Goal: Task Accomplishment & Management: Use online tool/utility

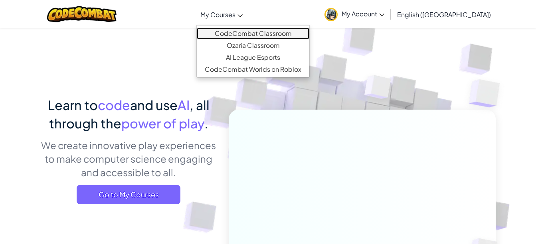
click at [275, 34] on link "CodeCombat Classroom" at bounding box center [253, 34] width 113 height 12
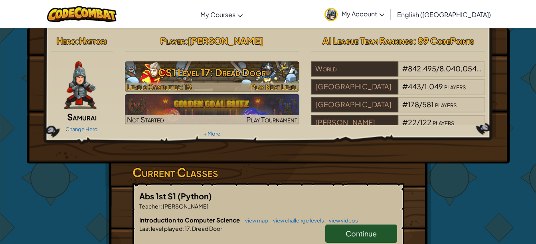
click at [206, 70] on h3 "CS1 Level 17: Dread Door" at bounding box center [212, 72] width 174 height 18
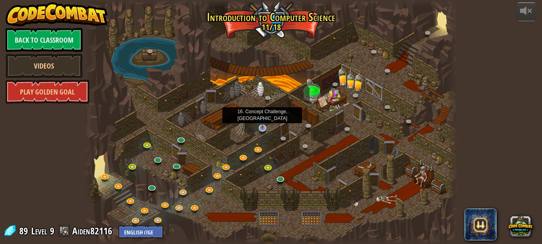
click at [260, 127] on img at bounding box center [262, 119] width 9 height 20
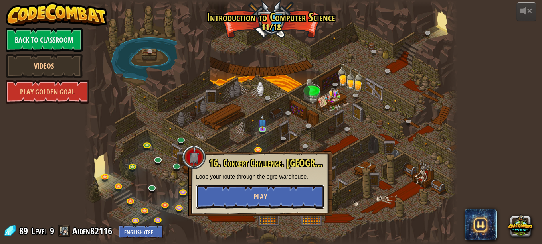
click at [238, 205] on button "Play" at bounding box center [260, 197] width 129 height 24
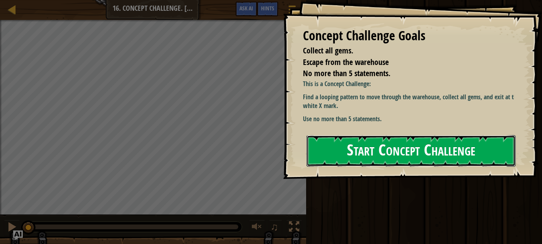
click at [388, 147] on button "Start Concept Challenge" at bounding box center [411, 151] width 209 height 32
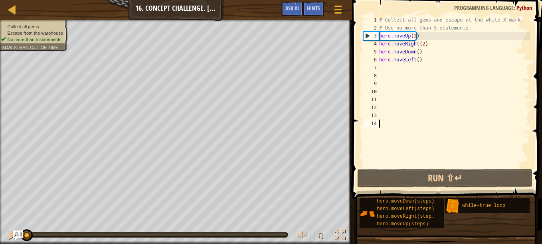
click at [386, 64] on div "# Collect all gems and escape at the white X mark. # Use no more than 5 stateme…" at bounding box center [454, 100] width 152 height 168
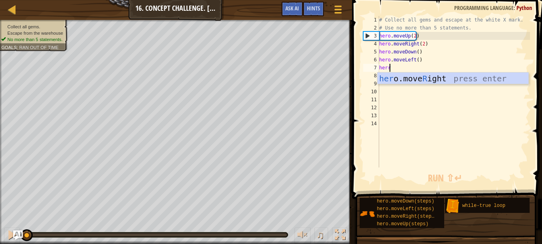
scroll to position [4, 0]
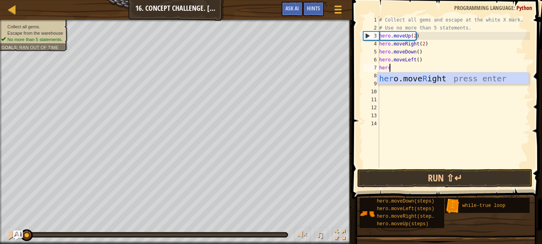
type textarea "her"
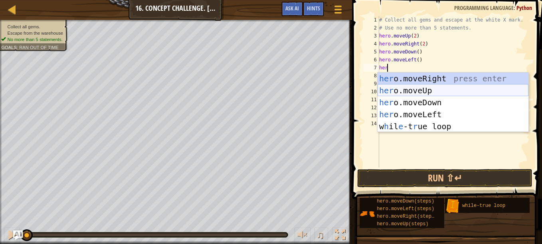
click at [402, 89] on div "her o.moveRight press enter her o.moveUp press enter her o.moveDown press enter…" at bounding box center [453, 115] width 151 height 84
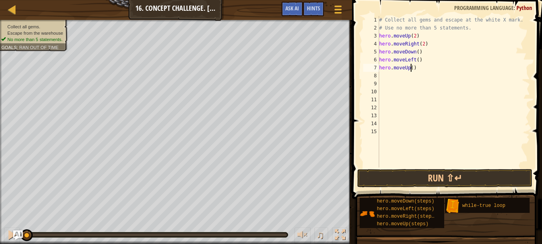
click at [411, 67] on div "# Collect all gems and escape at the white X mark. # Use no more than 5 stateme…" at bounding box center [454, 100] width 152 height 168
click at [418, 71] on div "# Collect all gems and escape at the white X mark. # Use no more than 5 stateme…" at bounding box center [454, 100] width 152 height 168
type textarea "h"
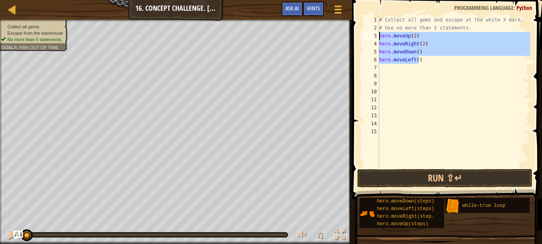
drag, startPoint x: 424, startPoint y: 61, endPoint x: 364, endPoint y: 30, distance: 67.7
click at [364, 30] on div "1 2 3 4 5 6 7 8 9 10 11 12 13 14 15 # Collect all gems and escape at the white …" at bounding box center [446, 92] width 168 height 152
type textarea "# Use no more than 5 statements. hero.moveUp(2)"
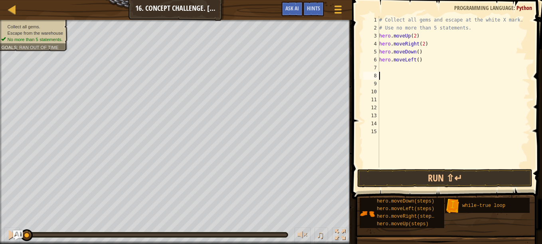
click at [402, 76] on div "# Collect all gems and escape at the white X mark. # Use no more than 5 stateme…" at bounding box center [454, 100] width 152 height 168
click at [422, 59] on div "# Collect all gems and escape at the white X mark. # Use no more than 5 stateme…" at bounding box center [454, 100] width 152 height 168
type textarea "h"
click at [425, 53] on div "# Collect all gems and escape at the white X mark. # Use no more than 5 stateme…" at bounding box center [454, 100] width 152 height 168
type textarea "h"
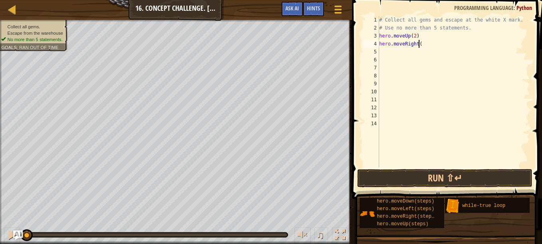
click at [425, 44] on div "# Collect all gems and escape at the white X mark. # Use no more than 5 stateme…" at bounding box center [454, 100] width 152 height 168
type textarea "h"
click at [424, 36] on div "# Collect all gems and escape at the white X mark. # Use no more than 5 stateme…" at bounding box center [454, 100] width 152 height 168
type textarea "h"
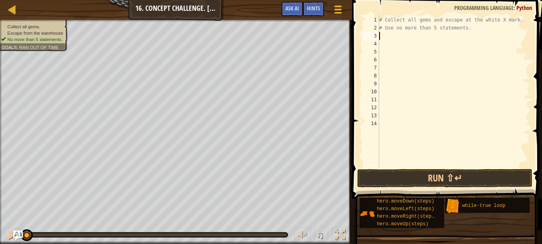
type textarea "w"
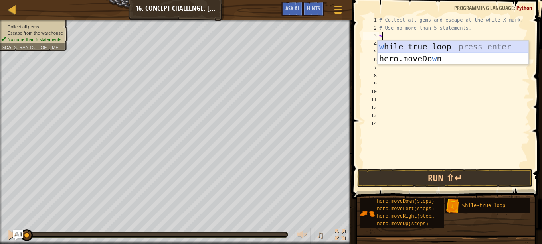
click at [428, 52] on div "w [PERSON_NAME]-true loop press enter hero.moveDo w n press enter" at bounding box center [453, 65] width 151 height 48
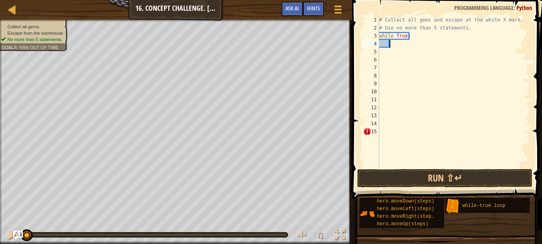
type textarea "m"
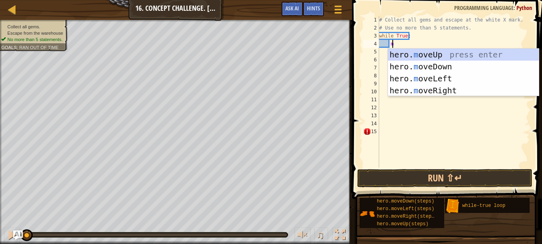
scroll to position [4, 0]
click at [416, 53] on div "hero. m oveUp press enter hero. m oveDown press enter hero. m oveLeft press ent…" at bounding box center [463, 85] width 151 height 72
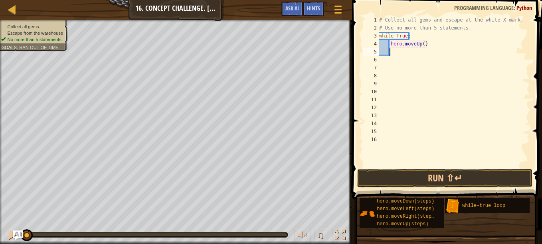
click at [422, 46] on div "# Collect all gems and escape at the white X mark. # Use no more than 5 stateme…" at bounding box center [454, 100] width 152 height 168
type textarea "hero.moveUp()"
click at [421, 79] on div "# Collect all gems and escape at the white X mark. # Use no more than 5 stateme…" at bounding box center [454, 100] width 152 height 168
type textarea "2"
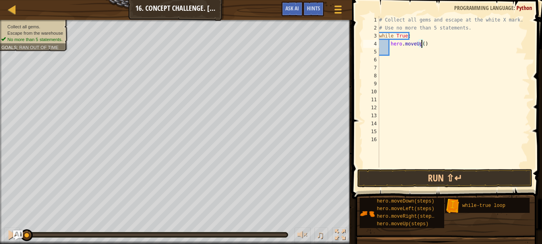
click at [421, 41] on div "# Collect all gems and escape at the white X mark. # Use no more than 5 stateme…" at bounding box center [454, 100] width 152 height 168
type textarea "hero.moveUp(2)"
click at [419, 50] on div "# Collect all gems and escape at the white X mark. # Use no more than 5 stateme…" at bounding box center [454, 100] width 152 height 168
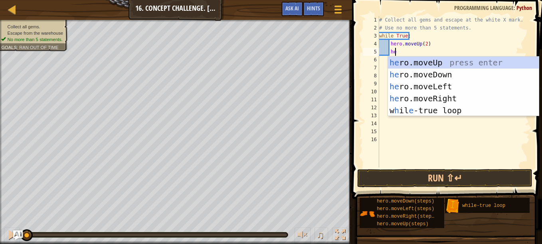
scroll to position [4, 1]
type textarea "her"
click at [416, 95] on div "her o.moveUp press enter her o.moveDown press enter her o.moveLeft press enter …" at bounding box center [463, 99] width 151 height 84
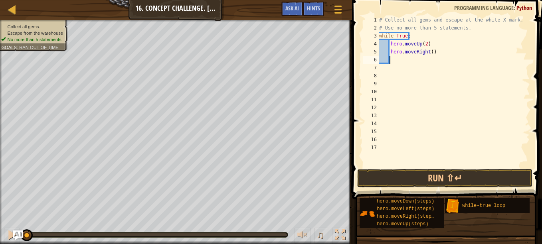
scroll to position [4, 0]
click at [429, 52] on div "# Collect all gems and escape at the white X mark. # Use no more than 5 stateme…" at bounding box center [454, 100] width 152 height 168
type textarea "hero.moveRight(2)"
click at [421, 58] on div "# Collect all gems and escape at the white X mark. # Use no more than 5 stateme…" at bounding box center [454, 100] width 152 height 168
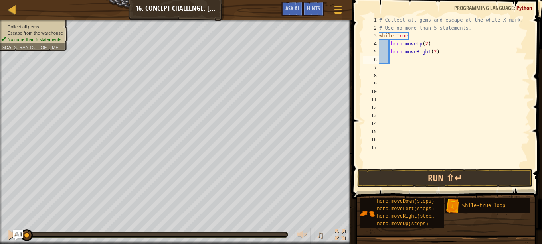
scroll to position [4, 0]
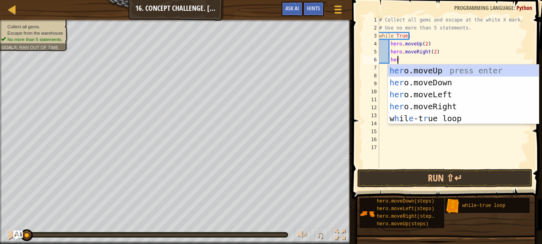
type textarea "hero"
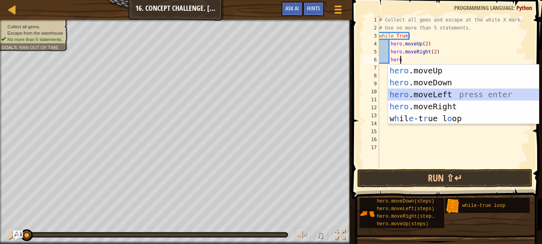
click at [441, 94] on div "hero .moveUp press enter hero .moveDown press enter hero .moveLeft press enter …" at bounding box center [463, 107] width 151 height 84
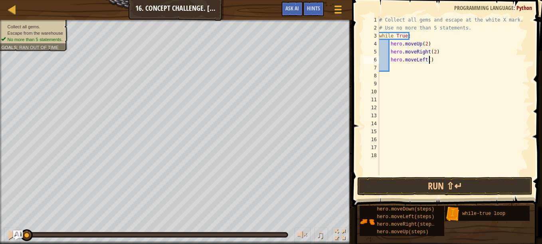
click at [428, 59] on div "# Collect all gems and escape at the white X mark. # Use no more than 5 stateme…" at bounding box center [454, 104] width 152 height 176
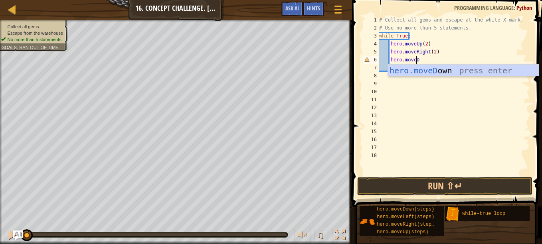
scroll to position [4, 3]
type textarea "hero.moveDow"
click at [435, 75] on div "hero.moveDow n press enter" at bounding box center [463, 83] width 151 height 36
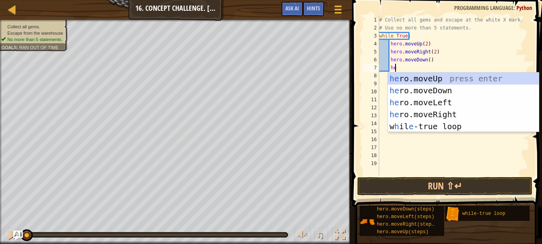
scroll to position [4, 1]
type textarea "her"
click at [412, 103] on div "her o.moveUp press enter her o.moveDown press enter her o.moveLeft press enter …" at bounding box center [463, 115] width 151 height 84
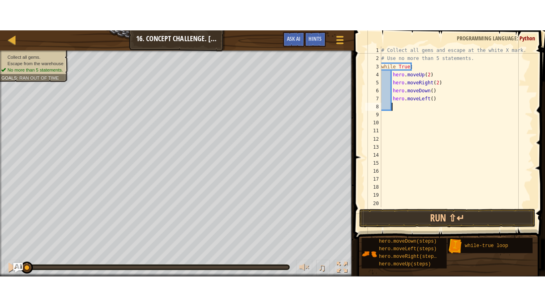
scroll to position [4, 0]
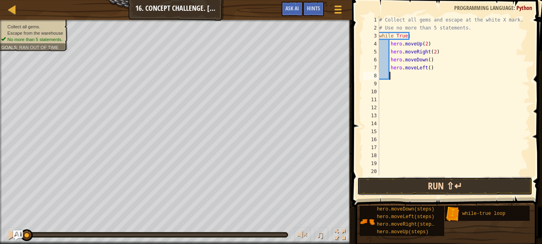
click at [407, 183] on button "Run ⇧↵" at bounding box center [444, 186] width 175 height 18
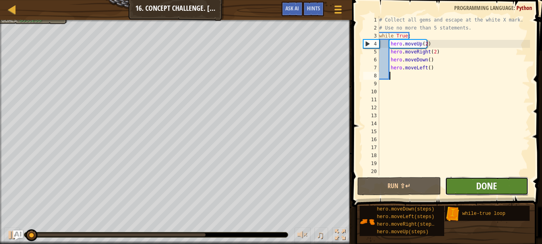
click at [483, 184] on span "Done" at bounding box center [486, 186] width 21 height 13
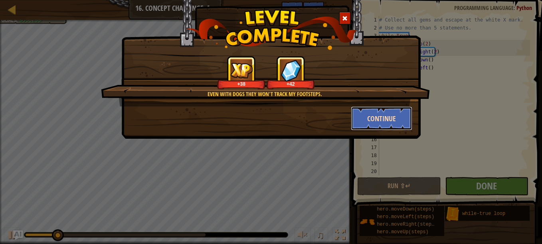
click at [390, 122] on button "Continue" at bounding box center [382, 119] width 62 height 24
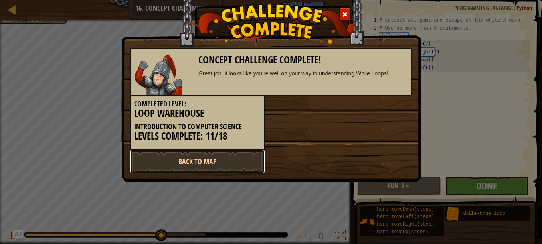
click at [222, 156] on link "Back to Map" at bounding box center [197, 162] width 135 height 24
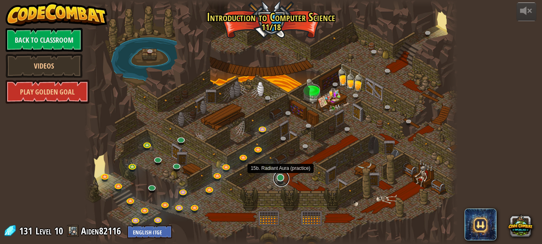
click at [283, 182] on link at bounding box center [281, 179] width 16 height 16
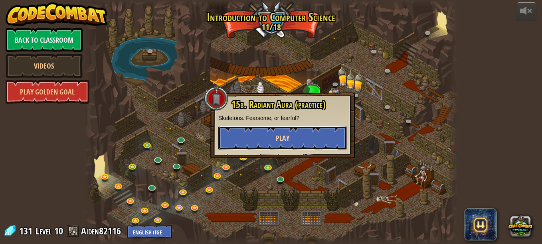
click at [317, 137] on button "Play" at bounding box center [282, 138] width 129 height 24
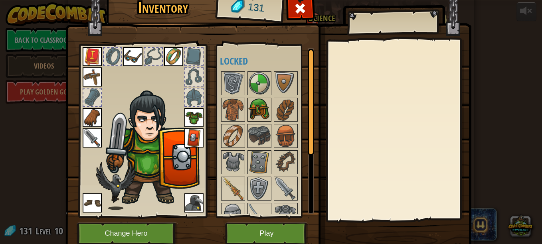
click at [262, 108] on img at bounding box center [259, 110] width 22 height 22
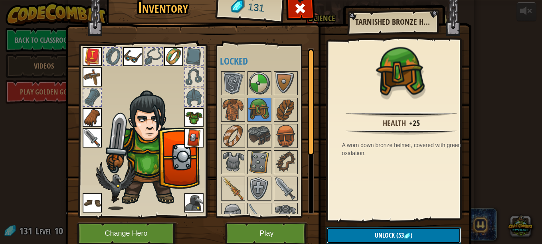
click at [334, 230] on button "Unlock (53 )" at bounding box center [394, 236] width 135 height 16
click at [337, 232] on button "Confirm" at bounding box center [394, 236] width 135 height 16
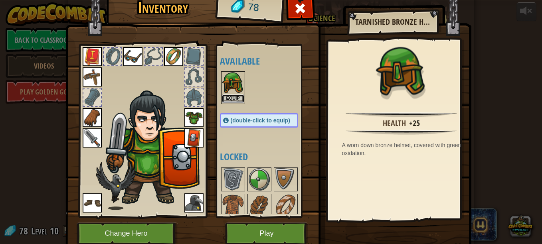
click at [228, 97] on button "Equip" at bounding box center [233, 99] width 22 height 8
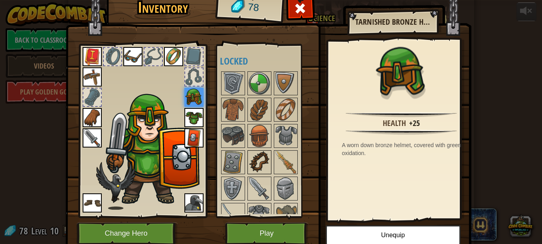
click at [254, 168] on img at bounding box center [259, 162] width 22 height 22
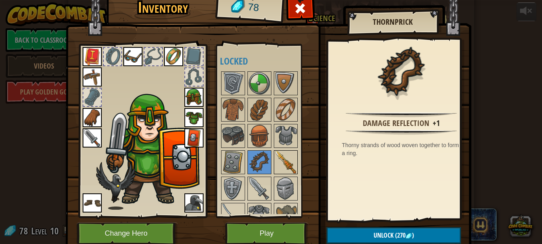
click at [281, 162] on img at bounding box center [286, 162] width 22 height 22
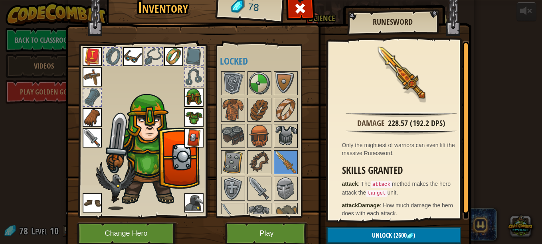
click at [283, 132] on img at bounding box center [286, 136] width 22 height 22
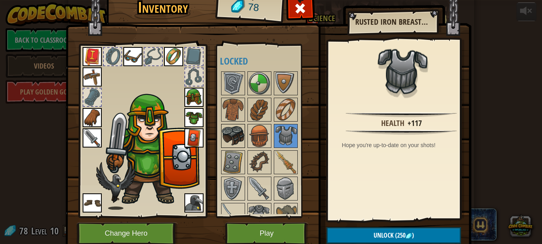
click at [222, 128] on img at bounding box center [233, 136] width 22 height 22
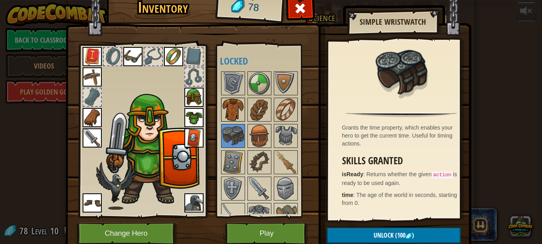
click at [222, 112] on img at bounding box center [233, 110] width 22 height 22
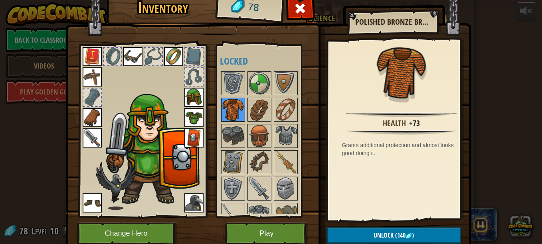
click at [241, 112] on div at bounding box center [233, 110] width 24 height 24
click at [228, 237] on button "Play" at bounding box center [266, 234] width 83 height 22
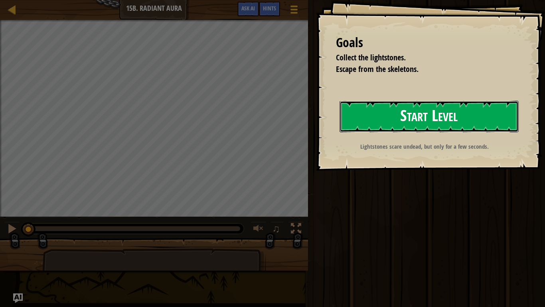
click at [445, 121] on button "Start Level" at bounding box center [429, 117] width 179 height 32
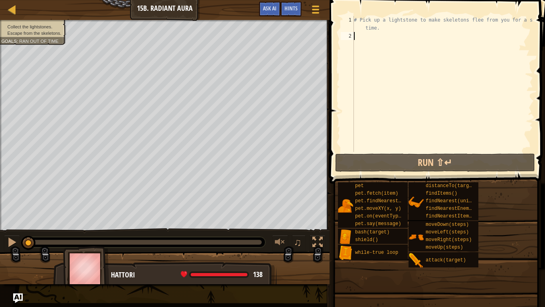
scroll to position [4, 0]
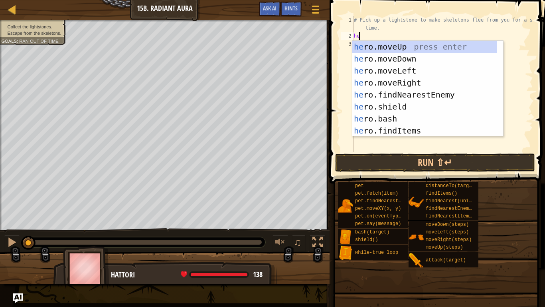
type textarea "her"
click at [368, 44] on div "her o.moveUp press enter her o.moveDown press enter her o.moveLeft press enter …" at bounding box center [424, 101] width 145 height 120
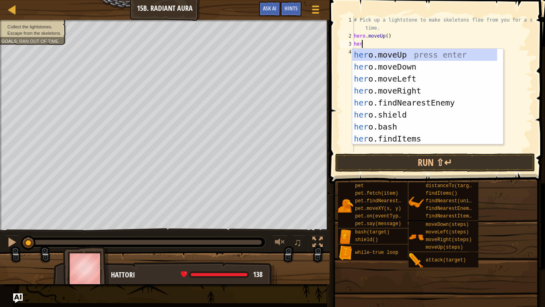
type textarea "hero"
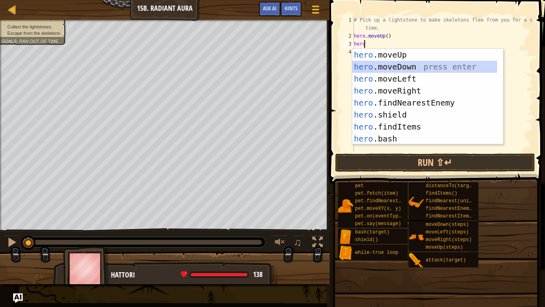
click at [382, 67] on div "hero .moveUp press enter hero .moveDown press enter hero .moveLeft press enter …" at bounding box center [424, 109] width 145 height 120
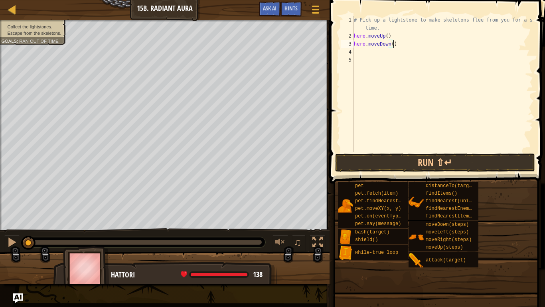
click at [400, 43] on div "# Pick up a lightstone to make skeletons flee from you for a short time. hero .…" at bounding box center [442, 96] width 181 height 160
type textarea "h"
click at [400, 42] on div "# Pick up a lightstone to make skeletons flee from you for a short time. hero .…" at bounding box center [442, 96] width 181 height 160
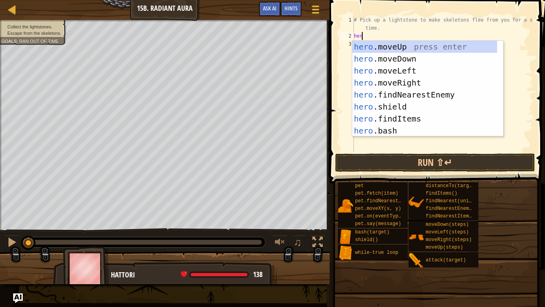
type textarea "h"
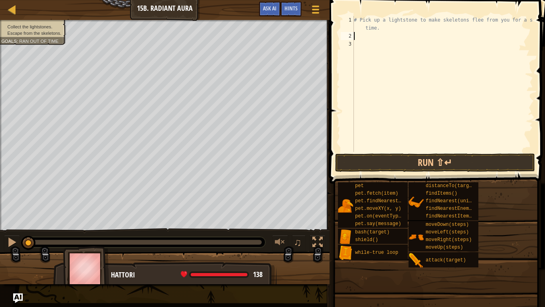
click at [400, 42] on div "# Pick up a lightstone to make skeletons flee from you for a short time." at bounding box center [442, 96] width 181 height 160
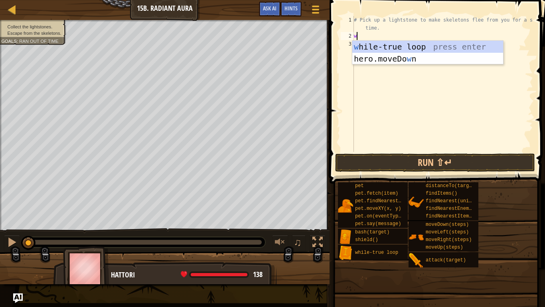
type textarea "wh"
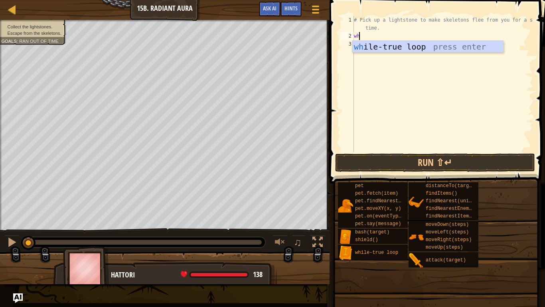
click at [400, 42] on div "wh ile-true loop press enter" at bounding box center [427, 59] width 151 height 36
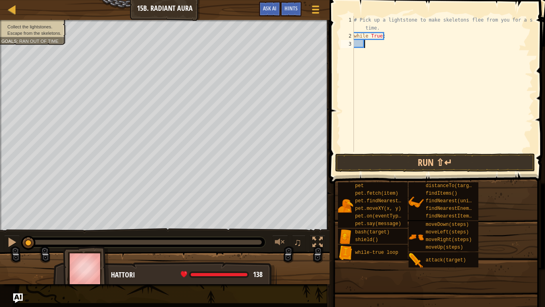
type textarea "H"
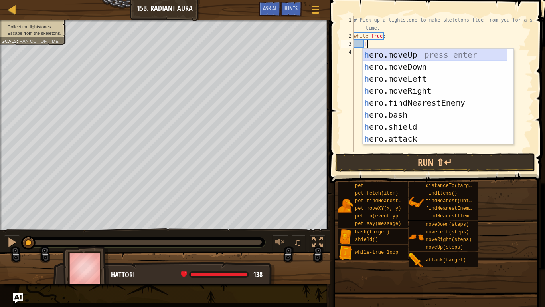
click at [389, 55] on div "h ero.moveUp press enter h ero.moveDown press enter h ero.moveLeft press enter …" at bounding box center [435, 109] width 145 height 120
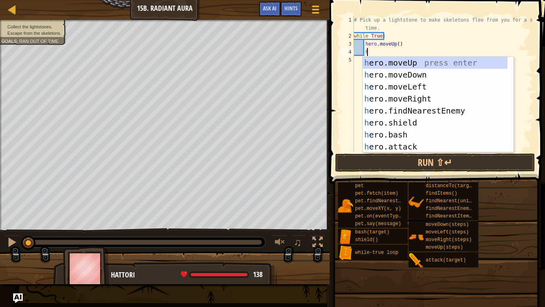
type textarea "hr"
click at [390, 76] on div "h e r o.moveUp press enter h e r o.moveDown press enter h e r o.moveLeft press …" at bounding box center [435, 117] width 145 height 120
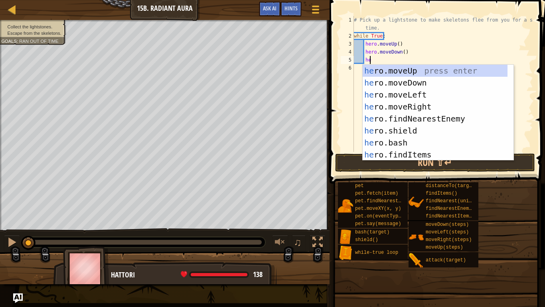
type textarea "her"
click at [393, 105] on div "her o.moveUp press enter her o.moveDown press enter her o.moveLeft press enter …" at bounding box center [435, 125] width 145 height 120
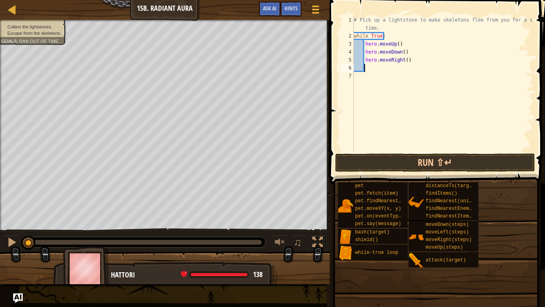
scroll to position [4, 0]
click at [387, 158] on button "Run ⇧↵" at bounding box center [435, 162] width 200 height 18
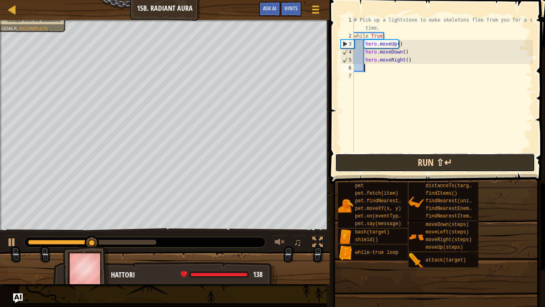
click at [365, 167] on button "Run ⇧↵" at bounding box center [435, 162] width 200 height 18
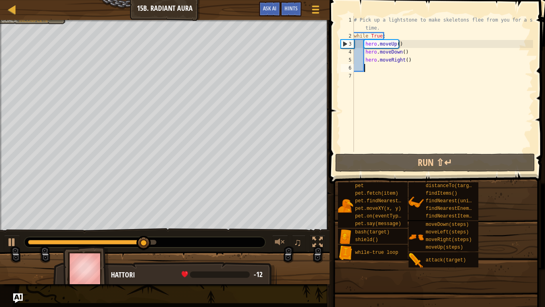
click at [380, 72] on div "# Pick up a lightstone to make skeletons flee from you for a short time. while …" at bounding box center [442, 96] width 181 height 160
click at [380, 71] on div "# Pick up a lightstone to make skeletons flee from you for a short time. while …" at bounding box center [442, 96] width 181 height 160
click at [420, 72] on div "# Pick up a lightstone to make skeletons flee from you for a short time. while …" at bounding box center [442, 96] width 181 height 160
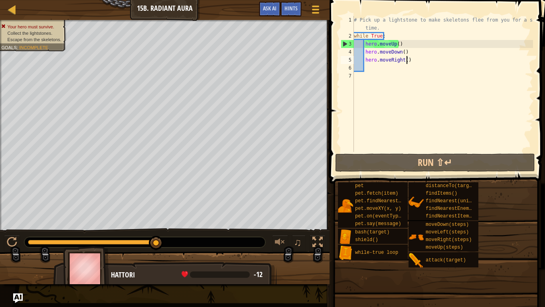
click at [418, 57] on div "# Pick up a lightstone to make skeletons flee from you for a short time. while …" at bounding box center [442, 96] width 181 height 160
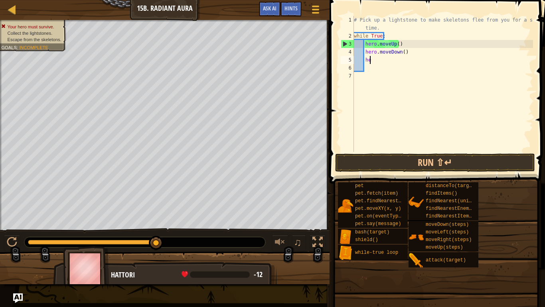
type textarea "h"
click at [407, 70] on div "# Pick up a lightstone to make skeletons flee from you for a short time. while …" at bounding box center [442, 96] width 181 height 160
click at [408, 65] on div "# Pick up a lightstone to make skeletons flee from you for a short time. while …" at bounding box center [442, 96] width 181 height 160
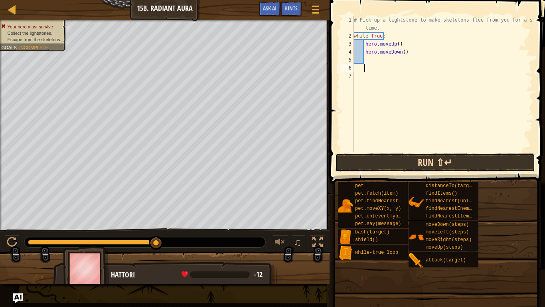
click at [404, 158] on button "Run ⇧↵" at bounding box center [435, 162] width 200 height 18
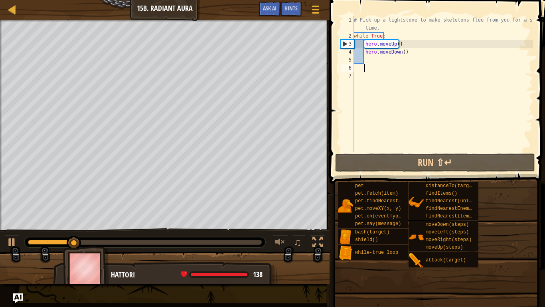
click at [408, 56] on div "# Pick up a lightstone to make skeletons flee from you for a short time. while …" at bounding box center [442, 96] width 181 height 160
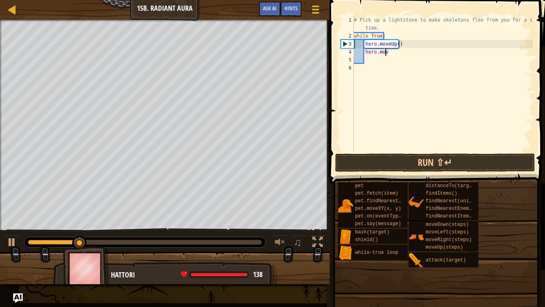
type textarea "h"
type textarea "hero.moveUp("
click at [405, 48] on div "# Pick up a lightstone to make skeletons flee from you for a short time. while …" at bounding box center [442, 96] width 181 height 160
type textarea "h"
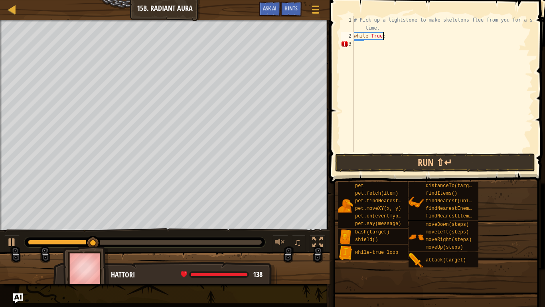
click at [386, 37] on div "# Pick up a lightstone to make skeletons flee from you for a short time. while …" at bounding box center [442, 96] width 181 height 160
type textarea "w"
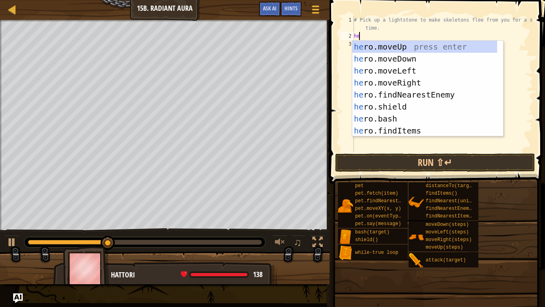
type textarea "her"
click at [385, 48] on div "her o.moveUp press enter her o.moveDown press enter her o.moveLeft press enter …" at bounding box center [424, 101] width 145 height 120
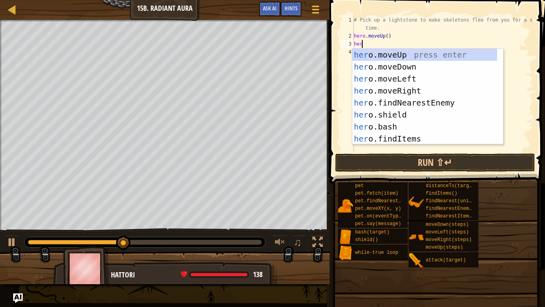
type textarea "hero"
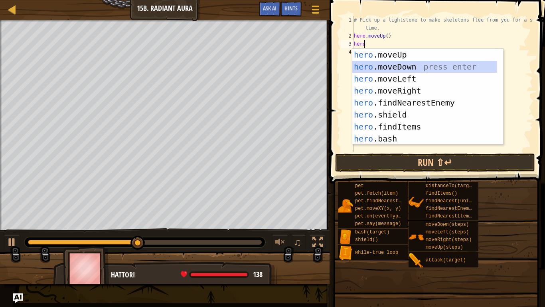
click at [368, 66] on div "hero .moveUp press enter hero .moveDown press enter hero .moveLeft press enter …" at bounding box center [424, 109] width 145 height 120
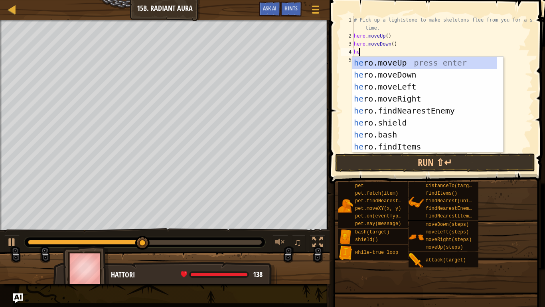
type textarea "hero"
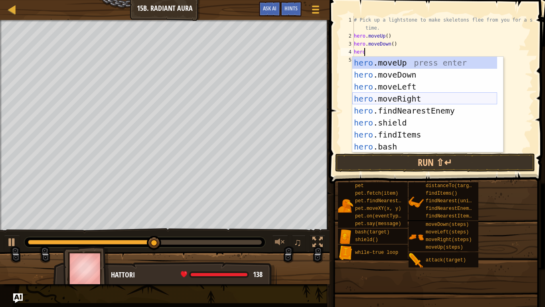
click at [376, 95] on div "hero .moveUp press enter hero .moveDown press enter hero .moveLeft press enter …" at bounding box center [424, 117] width 145 height 120
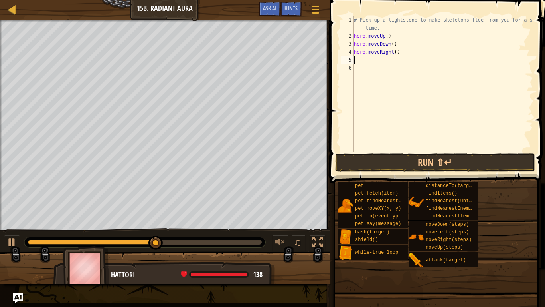
scroll to position [4, 0]
click at [396, 53] on div "# Pick up a lightstone to make skeletons flee from you for a short time. hero .…" at bounding box center [442, 96] width 181 height 160
click at [393, 50] on div "# Pick up a lightstone to make skeletons flee from you for a short time. hero .…" at bounding box center [442, 96] width 181 height 160
type textarea "hero.moveRight(2)"
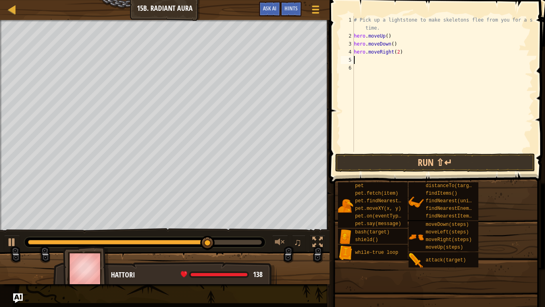
click at [393, 60] on div "# Pick up a lightstone to make skeletons flee from you for a short time. hero .…" at bounding box center [442, 96] width 181 height 160
type textarea "h"
type textarea "er"
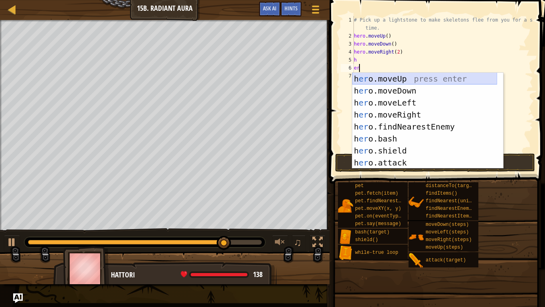
click at [391, 81] on div "h [PERSON_NAME]moveUp press enter h [PERSON_NAME]moveDown press enter h [PERSON…" at bounding box center [424, 133] width 145 height 120
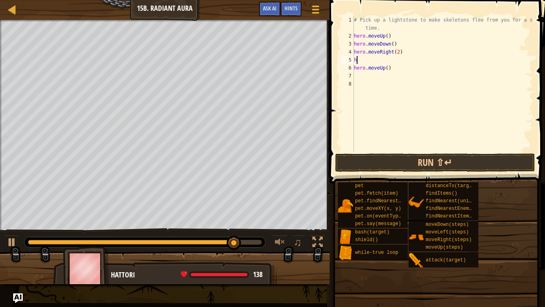
click at [357, 63] on div "# Pick up a lightstone to make skeletons flee from you for a short time. hero .…" at bounding box center [442, 96] width 181 height 160
type textarea "h"
click at [360, 72] on div "# Pick up a lightstone to make skeletons flee from you for a short time. hero .…" at bounding box center [442, 96] width 181 height 160
click at [370, 59] on div "# Pick up a lightstone to make skeletons flee from you for a short time. hero .…" at bounding box center [442, 96] width 181 height 160
type textarea "hero.moveRight(2)"
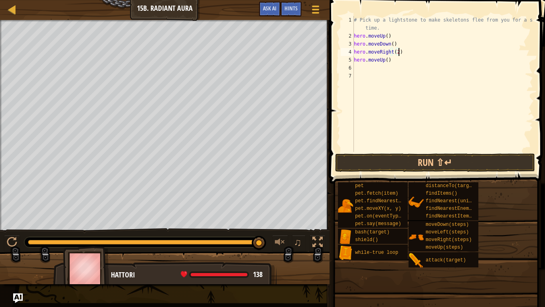
click at [362, 68] on div "# Pick up a lightstone to make skeletons flee from you for a short time. hero .…" at bounding box center [442, 96] width 181 height 160
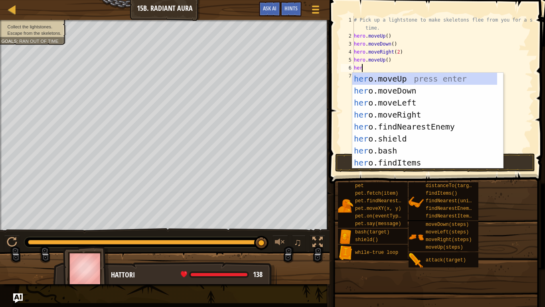
type textarea "hero"
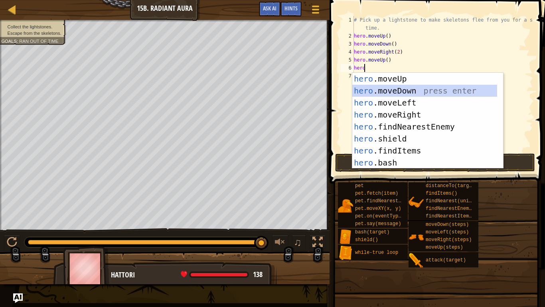
click at [371, 90] on div "hero .moveUp press enter hero .moveDown press enter hero .moveLeft press enter …" at bounding box center [424, 133] width 145 height 120
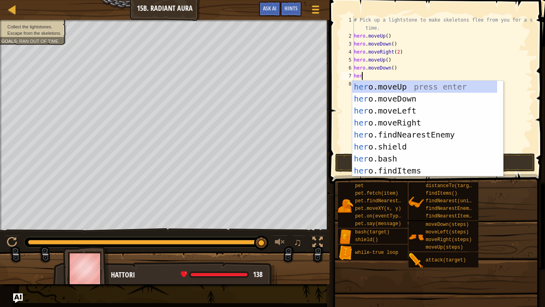
type textarea "hero"
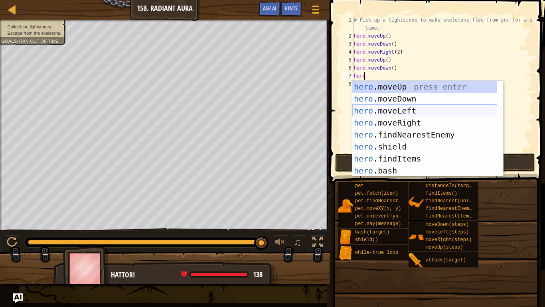
click at [378, 117] on div "hero .moveUp press enter hero .moveDown press enter hero .moveLeft press enter …" at bounding box center [424, 141] width 145 height 120
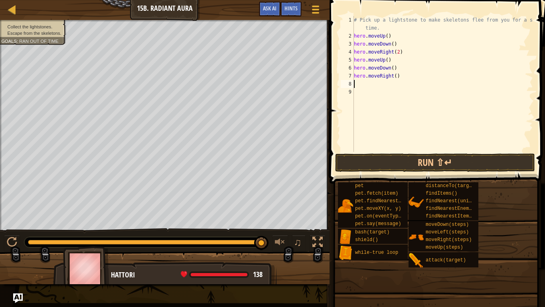
scroll to position [4, 0]
click at [392, 78] on div "# Pick up a lightstone to make skeletons flee from you for a short time. hero .…" at bounding box center [442, 96] width 181 height 160
type textarea "hero.moveRight(2)"
click at [388, 82] on div "# Pick up a lightstone to make skeletons flee from you for a short time. hero .…" at bounding box center [442, 96] width 181 height 160
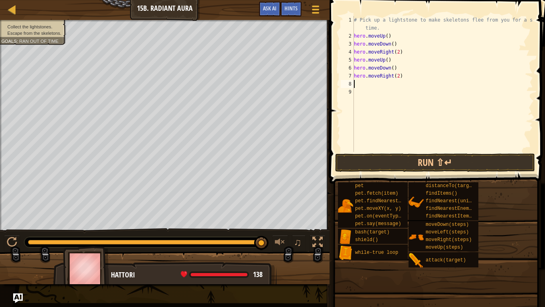
scroll to position [4, 0]
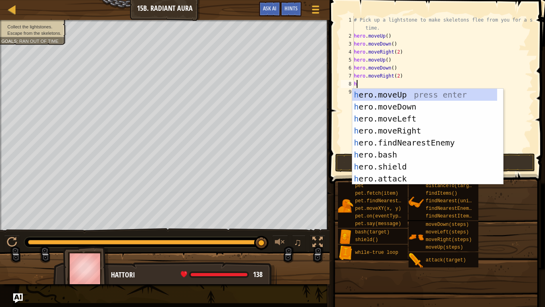
type textarea "he"
click at [397, 96] on div "he ro.moveUp press enter he ro.moveDown press enter he ro.moveLeft press enter …" at bounding box center [424, 149] width 145 height 120
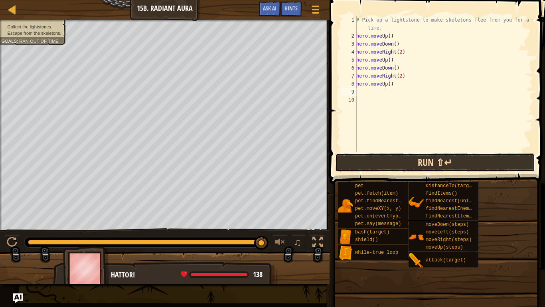
click at [408, 158] on button "Run ⇧↵" at bounding box center [435, 162] width 200 height 18
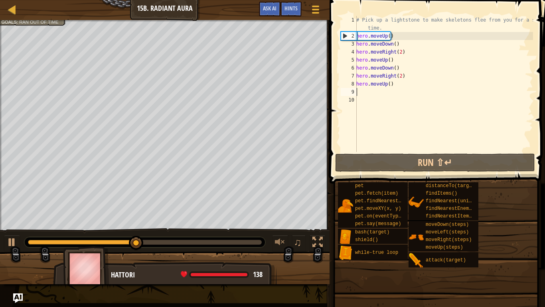
click at [363, 95] on div "# Pick up a lightstone to make skeletons flee from you for a short time. hero .…" at bounding box center [444, 96] width 178 height 160
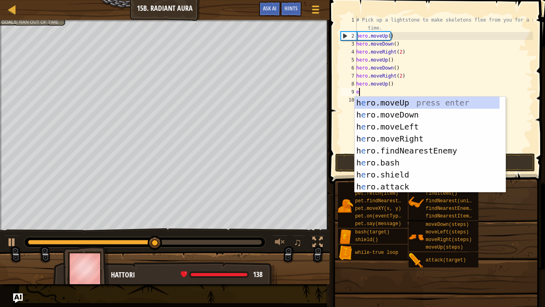
type textarea "er"
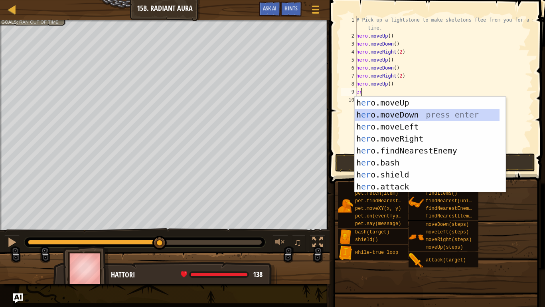
click at [369, 113] on div "h [PERSON_NAME]moveUp press enter h [PERSON_NAME]moveDown press enter h [PERSON…" at bounding box center [427, 157] width 145 height 120
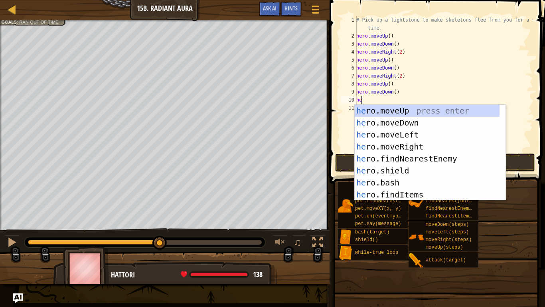
type textarea "her"
click at [385, 148] on div "her o.moveUp press enter her o.moveDown press enter her o.moveLeft press enter …" at bounding box center [427, 165] width 145 height 120
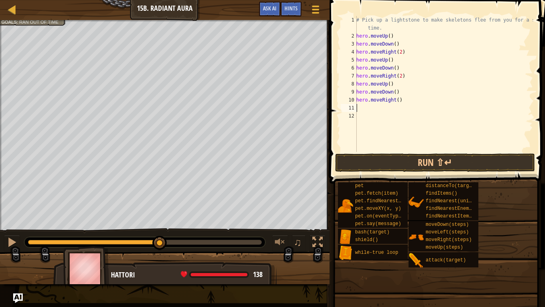
click at [398, 99] on div "# Pick up a lightstone to make skeletons flee from you for a short time. hero .…" at bounding box center [444, 96] width 178 height 160
click at [395, 102] on div "# Pick up a lightstone to make skeletons flee from you for a short time. hero .…" at bounding box center [444, 96] width 178 height 160
type textarea "hero.moveRight(2)"
click at [416, 159] on button "Run ⇧↵" at bounding box center [435, 162] width 200 height 18
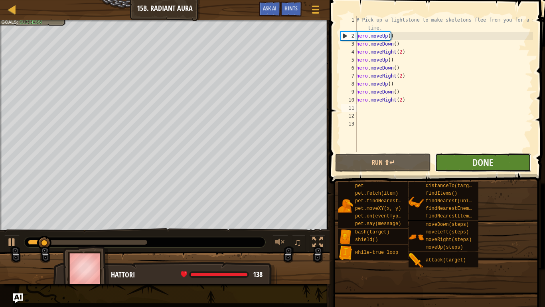
click at [471, 166] on button "Done" at bounding box center [483, 162] width 96 height 18
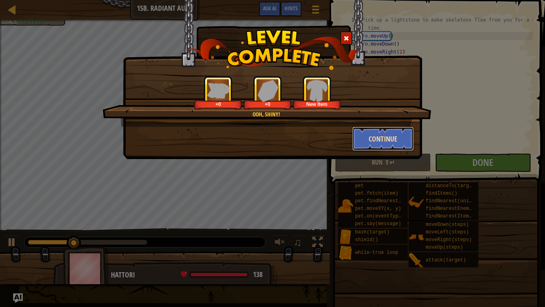
click at [374, 143] on button "Continue" at bounding box center [383, 139] width 62 height 24
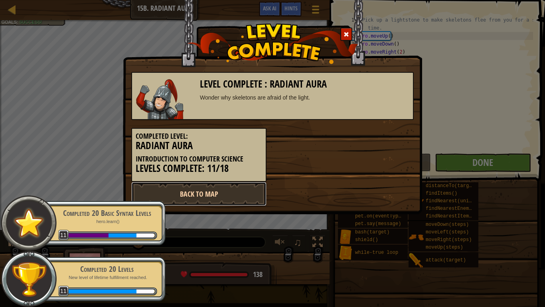
click at [232, 198] on link "Back to Map" at bounding box center [198, 194] width 135 height 24
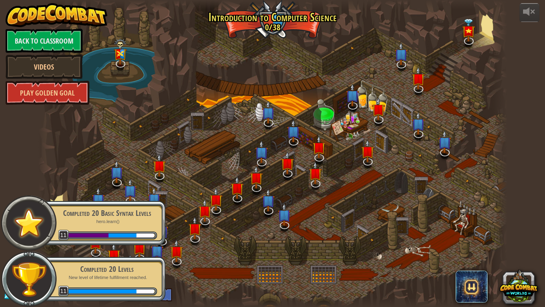
click at [124, 225] on div "Completed 20 Basic Syntax Levels hero.learn() 11" at bounding box center [103, 222] width 126 height 45
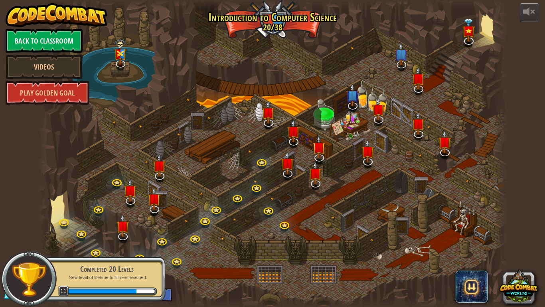
click at [137, 244] on div "Completed 20 Levels New level of lifetime fulfillment reached. 11 34 XP until l…" at bounding box center [103, 278] width 126 height 45
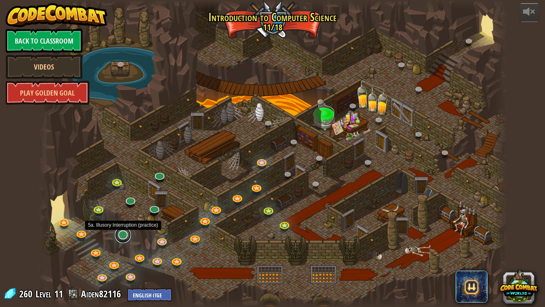
click at [126, 240] on link at bounding box center [123, 235] width 16 height 16
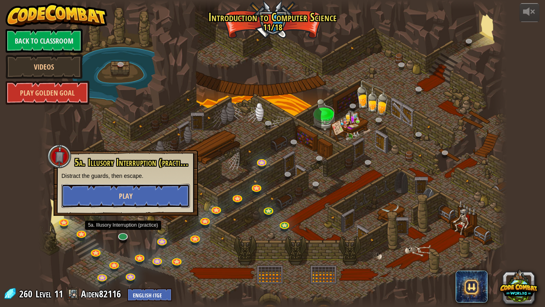
click at [130, 200] on span "Play" at bounding box center [126, 196] width 14 height 10
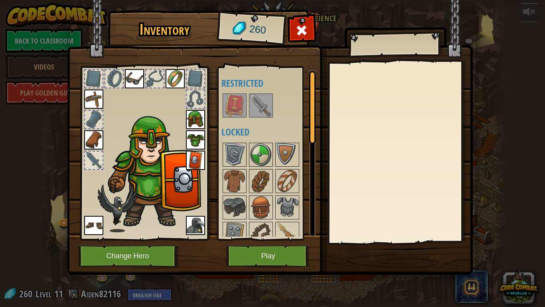
click at [237, 111] on img at bounding box center [235, 105] width 22 height 22
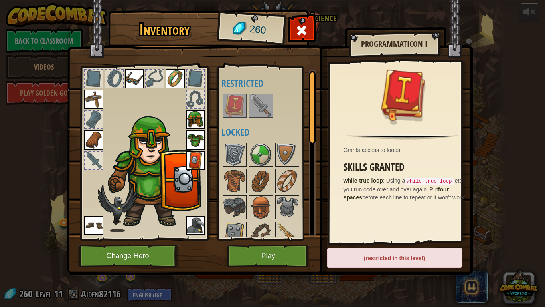
click at [253, 109] on img at bounding box center [261, 105] width 22 height 22
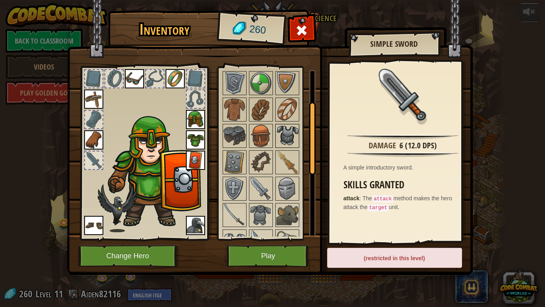
scroll to position [71, 0]
click at [274, 162] on div at bounding box center [272, 228] width 100 height 316
click at [280, 162] on img at bounding box center [287, 162] width 22 height 22
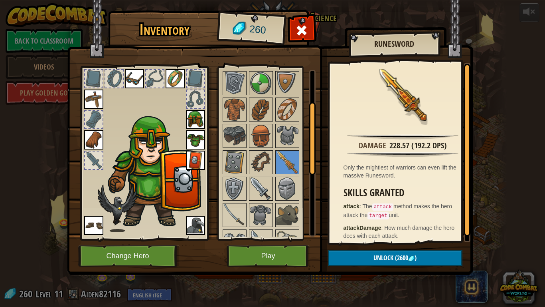
click at [259, 181] on img at bounding box center [261, 188] width 22 height 22
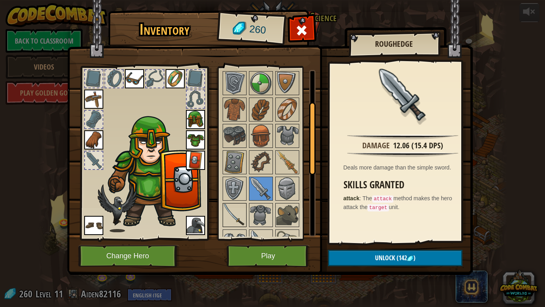
click at [240, 207] on img at bounding box center [235, 215] width 22 height 22
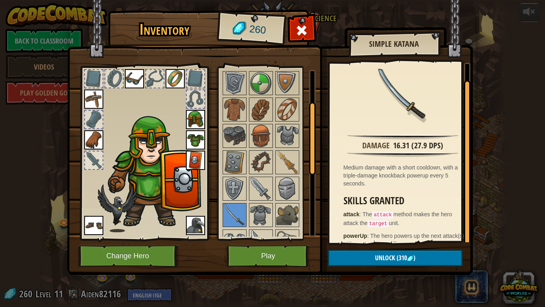
scroll to position [12, 0]
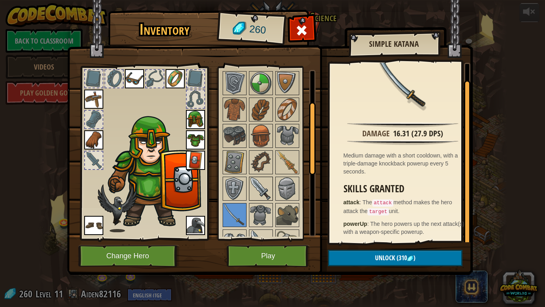
click at [261, 189] on img at bounding box center [261, 188] width 22 height 22
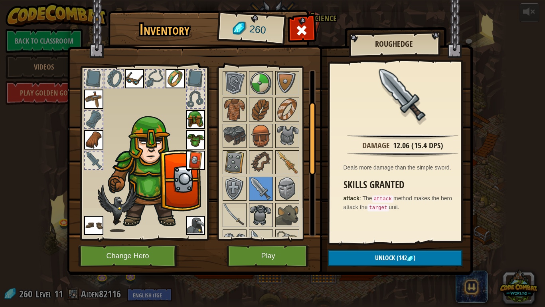
click at [251, 204] on img at bounding box center [261, 215] width 22 height 22
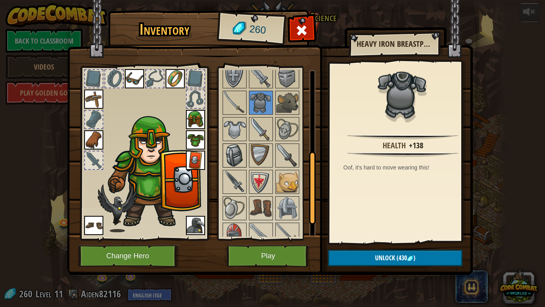
scroll to position [185, 0]
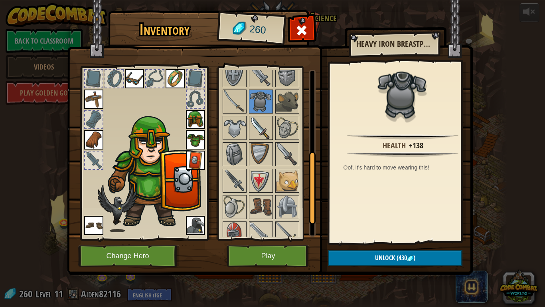
click at [251, 133] on img at bounding box center [261, 128] width 22 height 22
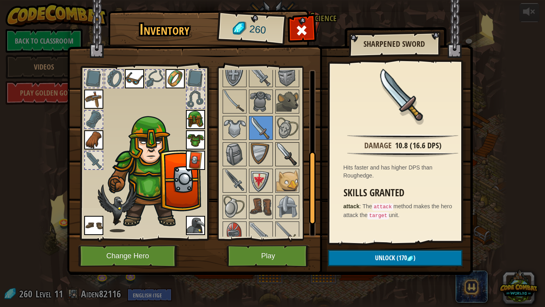
click at [285, 158] on img at bounding box center [287, 154] width 22 height 22
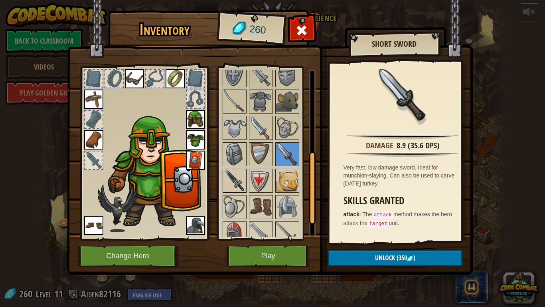
click at [235, 186] on img at bounding box center [235, 180] width 22 height 22
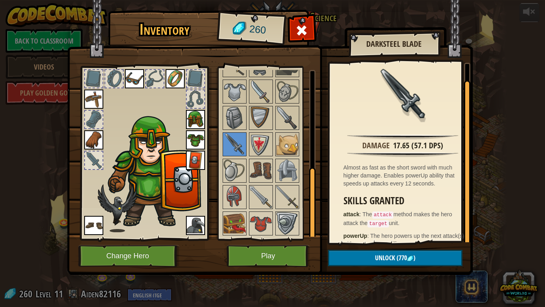
scroll to position [12, 0]
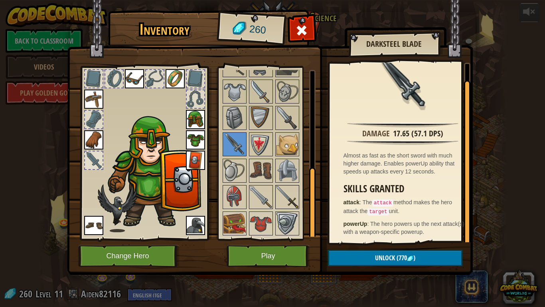
click at [282, 200] on img at bounding box center [287, 197] width 22 height 22
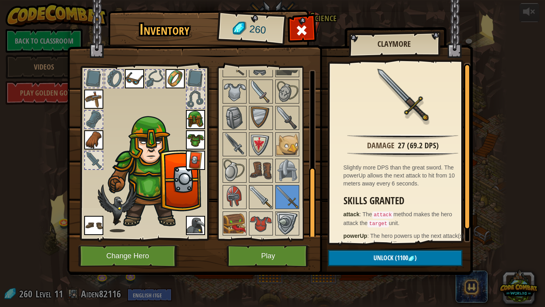
click at [259, 197] on img at bounding box center [261, 197] width 22 height 22
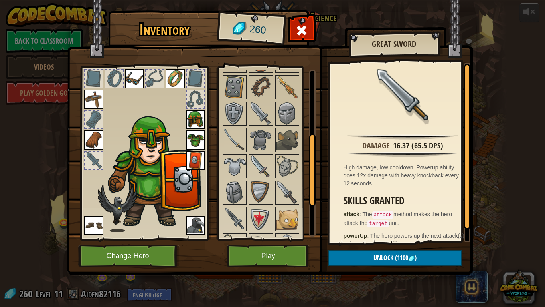
scroll to position [144, 0]
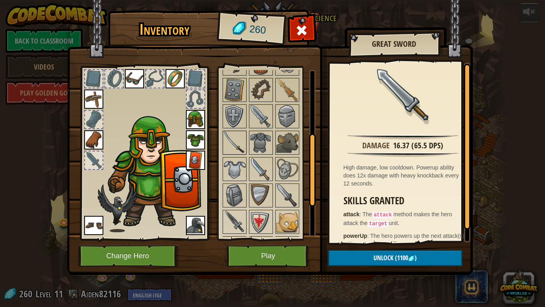
click at [233, 136] on img at bounding box center [235, 142] width 22 height 22
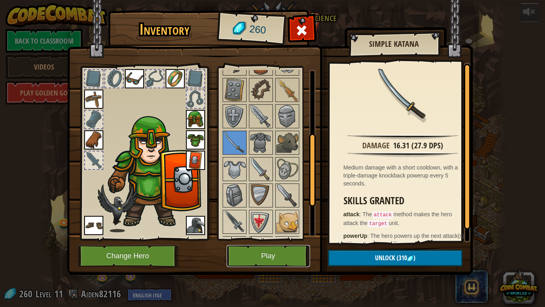
click at [278, 244] on button "Play" at bounding box center [268, 256] width 83 height 22
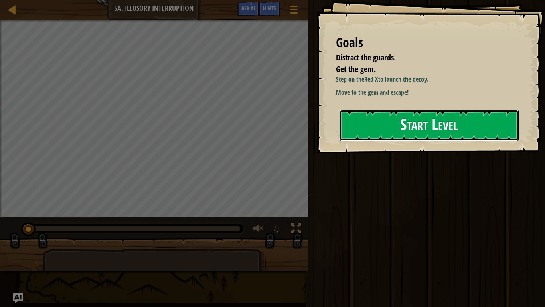
click at [422, 114] on button "Start Level" at bounding box center [429, 125] width 179 height 32
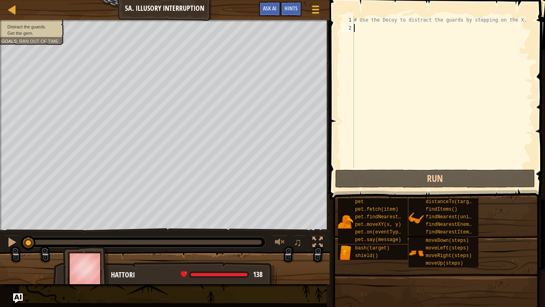
click at [384, 44] on div "# Use the Decoy to distract the guards by stepping on the X." at bounding box center [442, 100] width 181 height 168
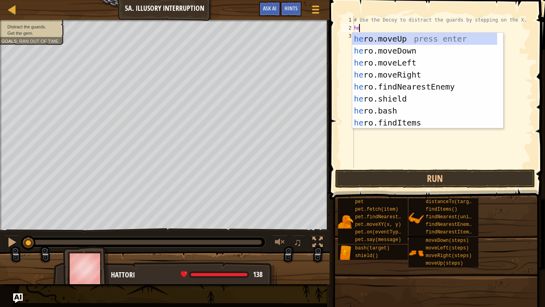
type textarea "hero"
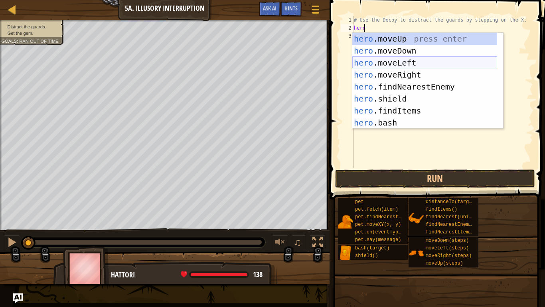
click at [385, 71] on div "hero .moveUp press enter hero .moveDown press enter hero .moveLeft press enter …" at bounding box center [424, 93] width 145 height 120
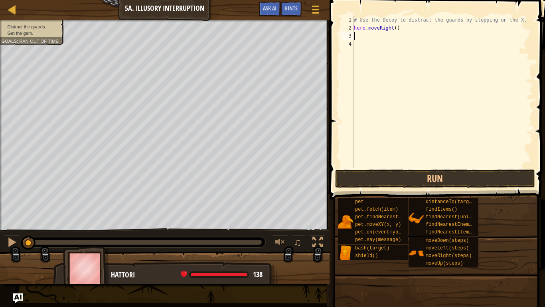
scroll to position [4, 0]
click at [394, 32] on div "# Use the Decoy to distract the guards by stepping on the X. hero . moveRight (…" at bounding box center [442, 100] width 181 height 168
type textarea "hero.moveRight(3)"
click at [362, 34] on div "# Use the Decoy to distract the guards by stepping on the X. hero . moveRight (…" at bounding box center [442, 100] width 181 height 168
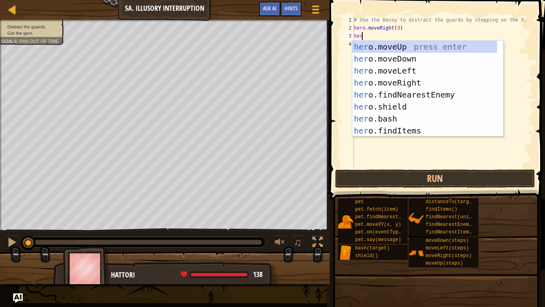
scroll to position [4, 0]
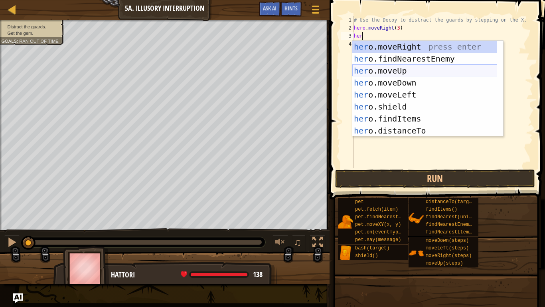
type textarea "hero"
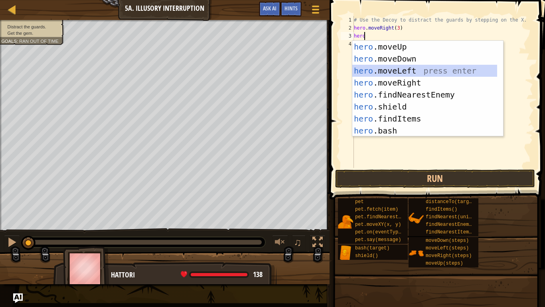
click at [374, 73] on div "hero .moveUp press enter hero .moveDown press enter hero .moveLeft press enter …" at bounding box center [424, 101] width 145 height 120
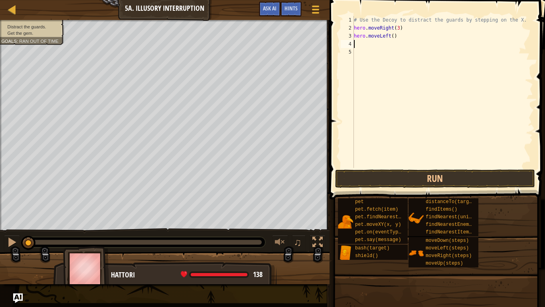
click at [389, 38] on div "# Use the Decoy to distract the guards by stepping on the X. hero . moveRight (…" at bounding box center [442, 100] width 181 height 168
type textarea "hero.moveLeft3()"
click at [378, 46] on div "# Use the Decoy to distract the guards by stepping on the X. hero . moveRight (…" at bounding box center [442, 100] width 181 height 168
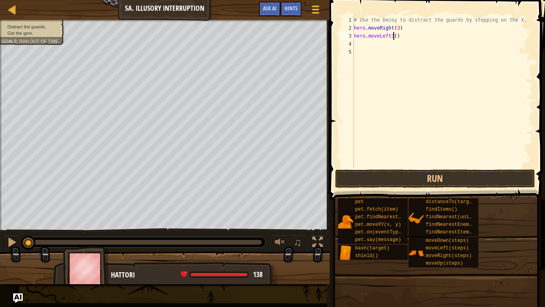
click at [393, 36] on div "# Use the Decoy to distract the guards by stepping on the X. hero . moveRight (…" at bounding box center [442, 100] width 181 height 168
click at [391, 35] on div "# Use the Decoy to distract the guards by stepping on the X. hero . moveRight (…" at bounding box center [442, 100] width 181 height 168
click at [391, 37] on div "# Use the Decoy to distract the guards by stepping on the X. hero . moveRight (…" at bounding box center [442, 100] width 181 height 168
type textarea "hero.moveLeft(3)"
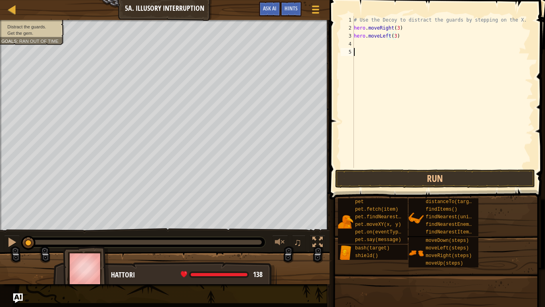
click at [396, 48] on div "# Use the Decoy to distract the guards by stepping on the X. hero . moveRight (…" at bounding box center [442, 100] width 181 height 168
click at [371, 39] on div "# Use the Decoy to distract the guards by stepping on the X. hero . moveRight (…" at bounding box center [442, 100] width 181 height 168
type textarea "hero.moveLeft(3)"
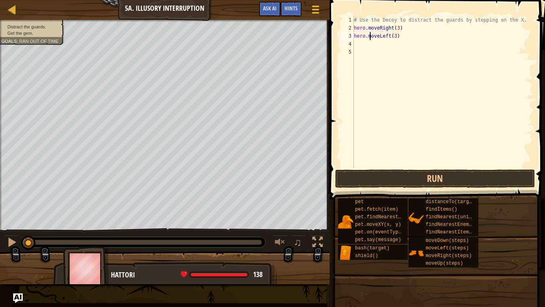
click at [355, 44] on div "# Use the Decoy to distract the guards by stepping on the X. hero . moveRight (…" at bounding box center [442, 100] width 181 height 168
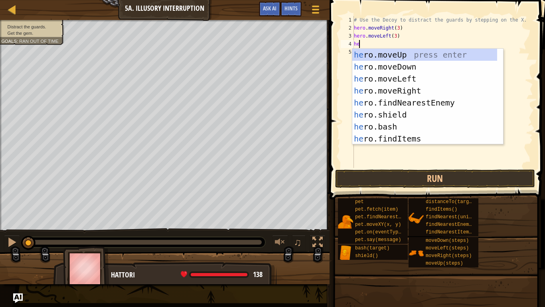
type textarea "her"
click at [424, 65] on div "her o.moveUp press enter her o.moveDown press enter her o.moveLeft press enter …" at bounding box center [424, 109] width 145 height 120
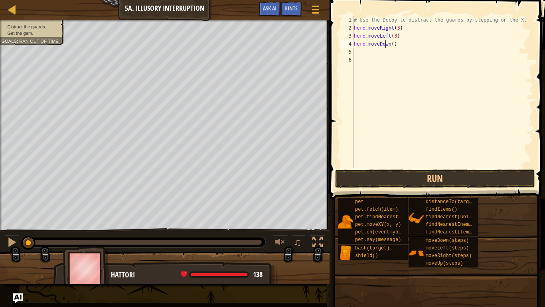
click at [386, 46] on div "# Use the Decoy to distract the guards by stepping on the X. hero . moveRight (…" at bounding box center [442, 100] width 181 height 168
click at [392, 44] on div "# Use the Decoy to distract the guards by stepping on the X. hero . moveRight (…" at bounding box center [442, 100] width 181 height 168
click at [393, 177] on button "Run" at bounding box center [435, 178] width 200 height 18
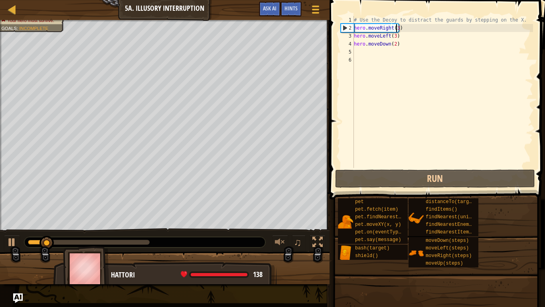
click at [396, 27] on div "# Use the Decoy to distract the guards by stepping on the X. hero . moveRight (…" at bounding box center [442, 100] width 181 height 168
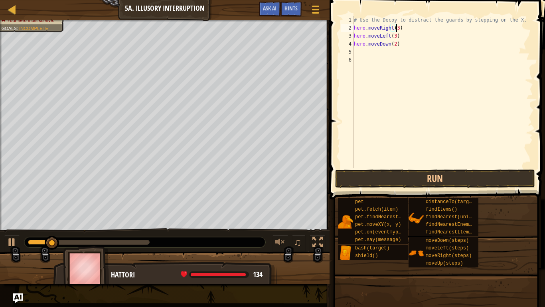
scroll to position [4, 3]
click at [392, 36] on div "# Use the Decoy to distract the guards by stepping on the X. hero . moveRight (…" at bounding box center [442, 100] width 181 height 168
type textarea "hero.moveLeft(4)"
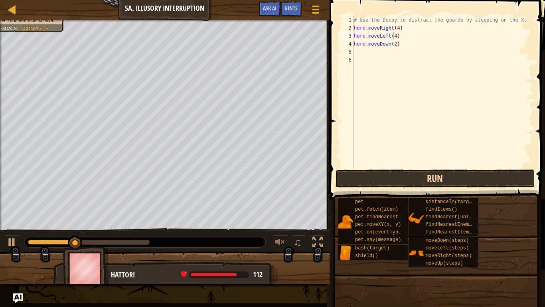
click at [390, 171] on button "Run" at bounding box center [435, 178] width 200 height 18
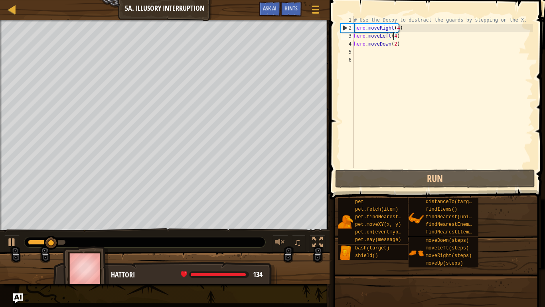
click at [400, 62] on div "# Use the Decoy to distract the guards by stepping on the X. hero . moveRight (…" at bounding box center [442, 100] width 181 height 168
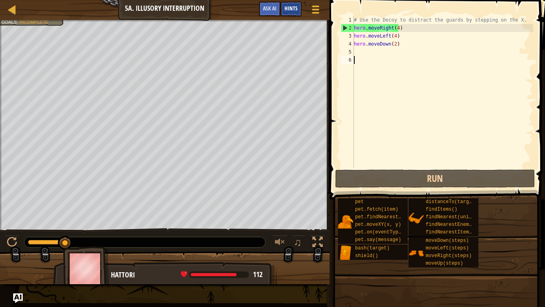
click at [297, 8] on span "Hints" at bounding box center [291, 8] width 13 height 8
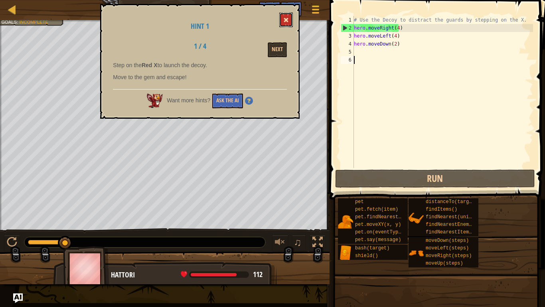
click at [291, 18] on button at bounding box center [286, 19] width 14 height 15
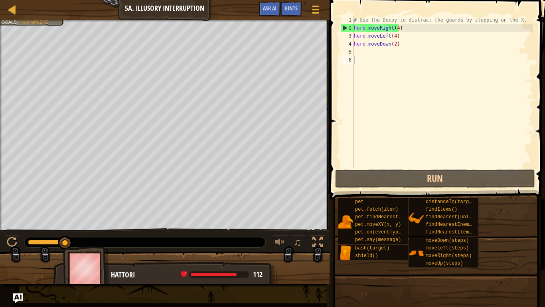
click at [366, 63] on div "# Use the Decoy to distract the guards by stepping on the X. hero . moveRight (…" at bounding box center [442, 100] width 181 height 168
click at [401, 41] on div "# Use the Decoy to distract the guards by stepping on the X. hero . moveRight (…" at bounding box center [442, 100] width 181 height 168
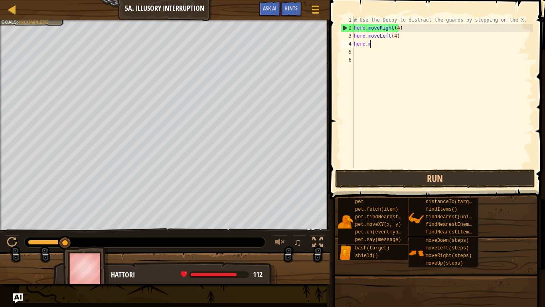
type textarea "h"
click at [401, 41] on div "# Use the Decoy to distract the guards by stepping on the X. hero . moveRight (…" at bounding box center [442, 100] width 181 height 168
click at [399, 32] on div "# Use the Decoy to distract the guards by stepping on the X. hero . moveRight (…" at bounding box center [442, 100] width 181 height 168
type textarea "h"
click at [400, 30] on div "# Use the Decoy to distract the guards by stepping on the X. hero . moveRight (…" at bounding box center [442, 100] width 181 height 168
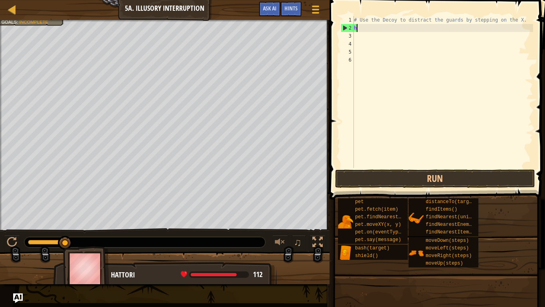
type textarea "h"
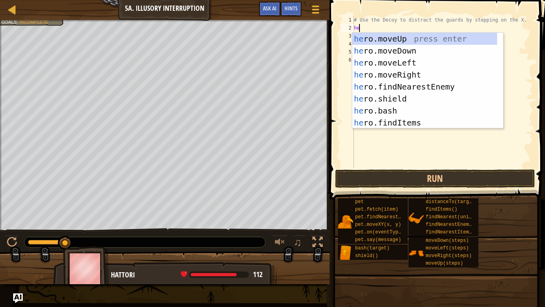
type textarea "her"
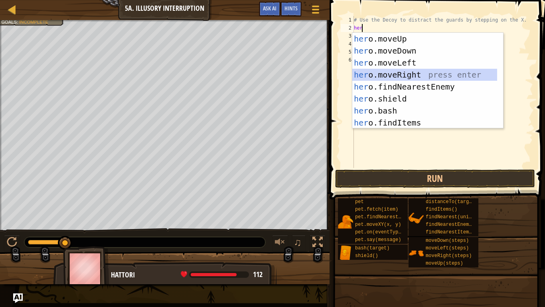
click at [399, 71] on div "her o.moveUp press enter her o.moveDown press enter her o.moveLeft press enter …" at bounding box center [424, 93] width 145 height 120
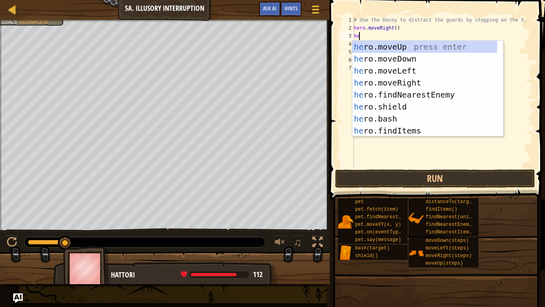
type textarea "her"
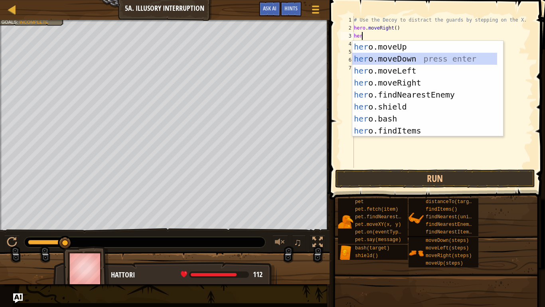
click at [369, 58] on div "her o.moveUp press enter her o.moveDown press enter her o.moveLeft press enter …" at bounding box center [424, 101] width 145 height 120
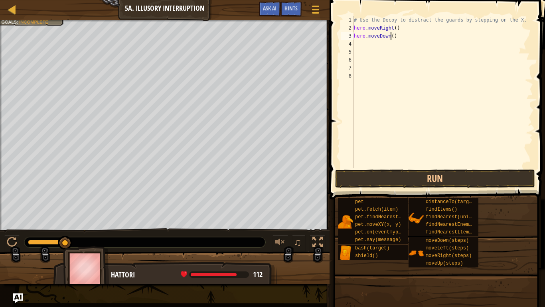
click at [392, 39] on div "# Use the Decoy to distract the guards by stepping on the X. hero . moveRight (…" at bounding box center [442, 100] width 181 height 168
type textarea "hero.moveDown(2)"
click at [372, 46] on div "# Use the Decoy to distract the guards by stepping on the X. hero . moveRight (…" at bounding box center [442, 100] width 181 height 168
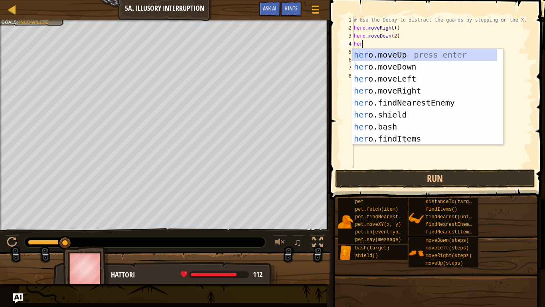
type textarea "hero"
click at [371, 52] on div "hero .moveUp press enter hero .moveDown press enter hero .moveLeft press enter …" at bounding box center [424, 109] width 145 height 120
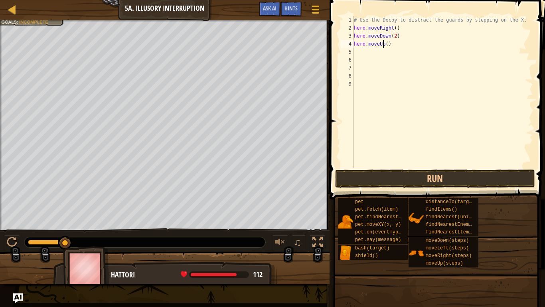
click at [383, 44] on div "# Use the Decoy to distract the guards by stepping on the X. hero . moveRight (…" at bounding box center [442, 100] width 181 height 168
click at [384, 45] on div "# Use the Decoy to distract the guards by stepping on the X. hero . moveRight (…" at bounding box center [442, 100] width 181 height 168
click at [388, 45] on div "# Use the Decoy to distract the guards by stepping on the X. hero . moveRight (…" at bounding box center [442, 100] width 181 height 168
click at [388, 44] on div "# Use the Decoy to distract the guards by stepping on the X. hero . moveRight (…" at bounding box center [442, 100] width 181 height 168
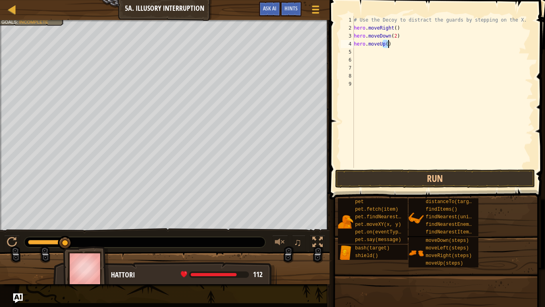
click at [384, 45] on div "# Use the Decoy to distract the guards by stepping on the X. hero . moveRight (…" at bounding box center [442, 100] width 181 height 168
type textarea "hero.moveUp(2)"
click at [374, 50] on div "# Use the Decoy to distract the guards by stepping on the X. hero . moveRight (…" at bounding box center [442, 100] width 181 height 168
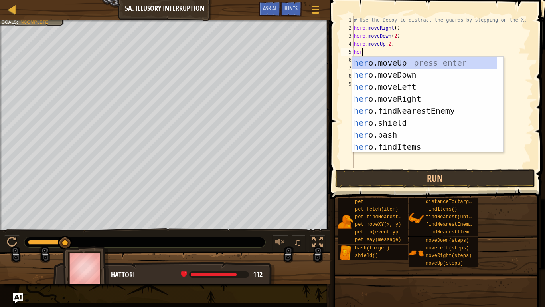
type textarea "hero"
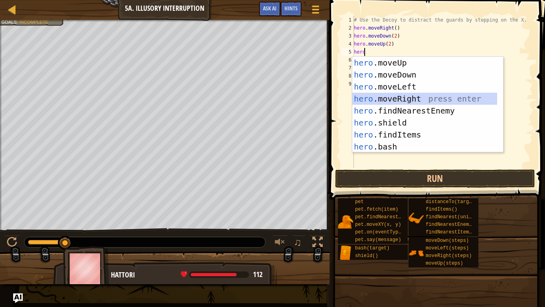
click at [362, 99] on div "hero .moveUp press enter hero .moveDown press enter hero .moveLeft press enter …" at bounding box center [424, 117] width 145 height 120
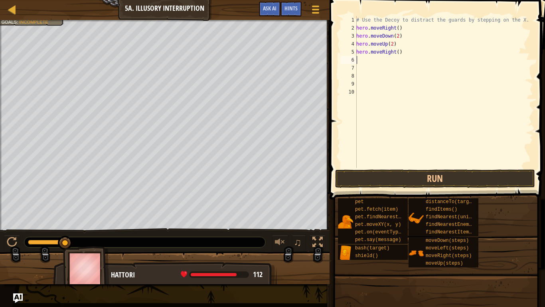
click at [395, 54] on div "# Use the Decoy to distract the guards by stepping on the X. hero . moveRight (…" at bounding box center [444, 100] width 178 height 168
type textarea "hero.moveRight(4)"
click at [407, 174] on button "Run" at bounding box center [435, 178] width 200 height 18
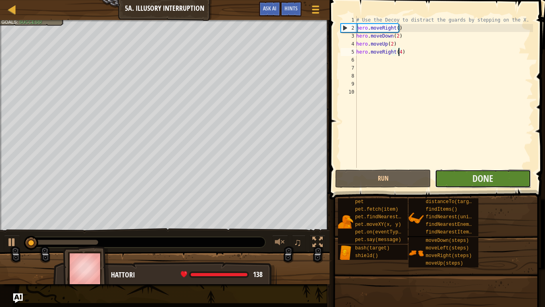
click at [455, 178] on button "Done" at bounding box center [483, 178] width 96 height 18
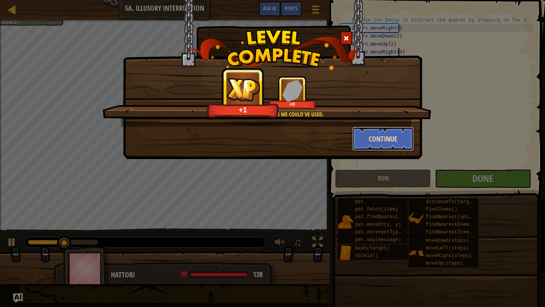
click at [380, 141] on button "Continue" at bounding box center [383, 139] width 62 height 24
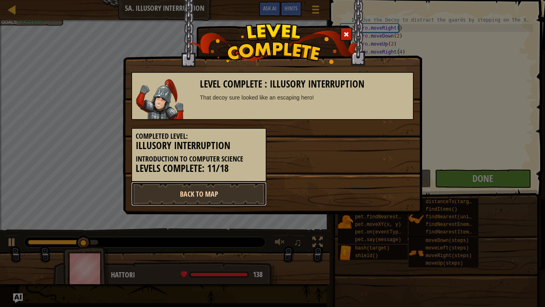
click at [255, 188] on link "Back to Map" at bounding box center [198, 194] width 135 height 24
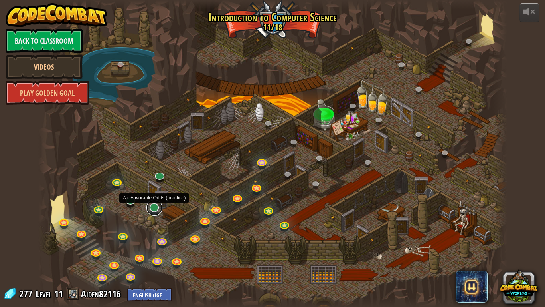
click at [149, 205] on link at bounding box center [155, 208] width 16 height 16
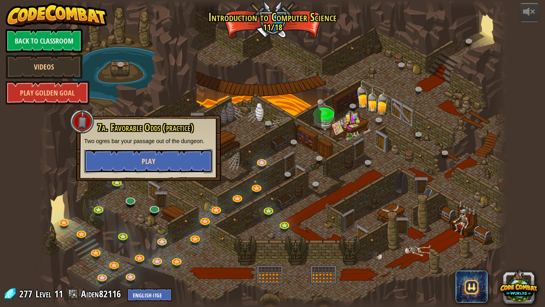
click at [136, 161] on button "Play" at bounding box center [148, 161] width 129 height 24
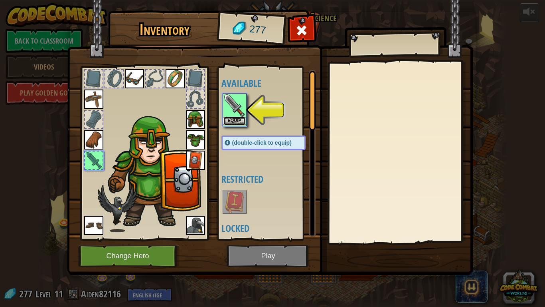
click at [231, 123] on button "Equip" at bounding box center [235, 121] width 22 height 8
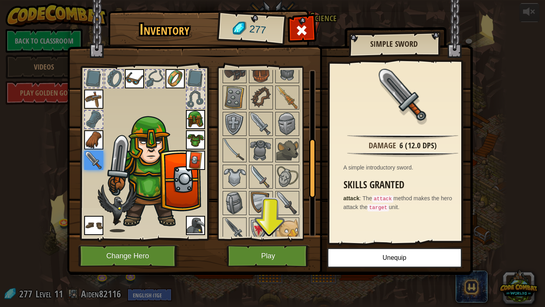
scroll to position [139, 0]
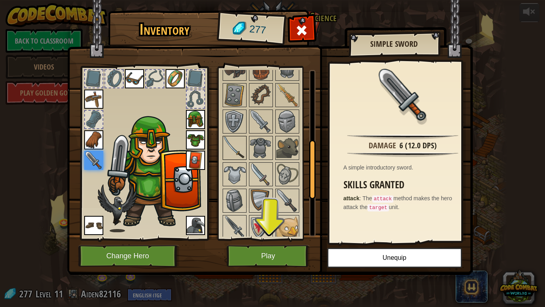
click at [236, 139] on img at bounding box center [235, 148] width 22 height 22
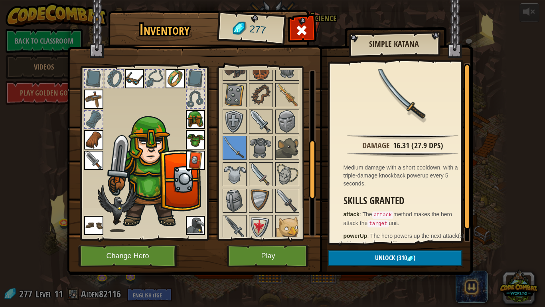
click at [259, 120] on img at bounding box center [261, 121] width 22 height 22
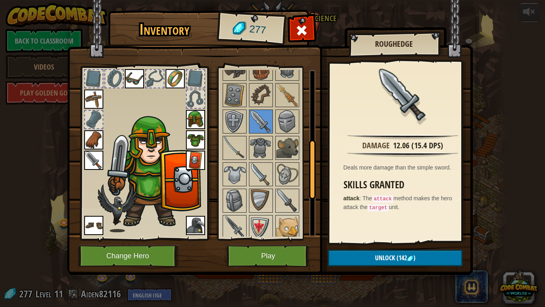
click at [87, 154] on img at bounding box center [93, 159] width 19 height 19
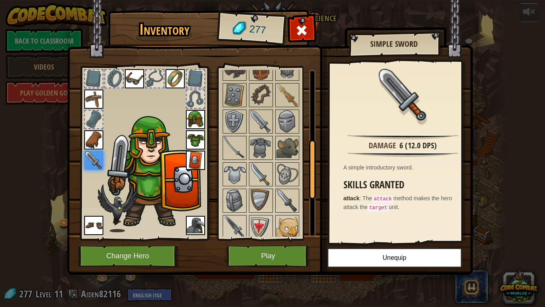
scroll to position [0, 0]
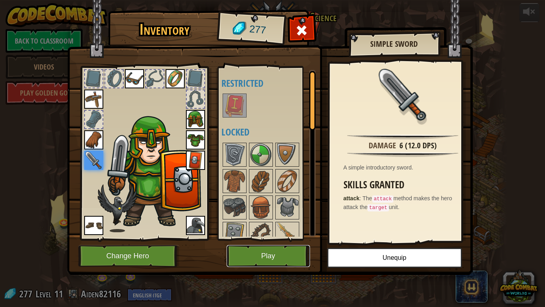
click at [253, 244] on button "Play" at bounding box center [268, 256] width 83 height 22
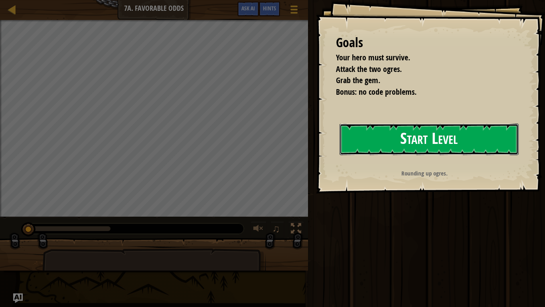
click at [398, 140] on button "Start Level" at bounding box center [429, 139] width 179 height 32
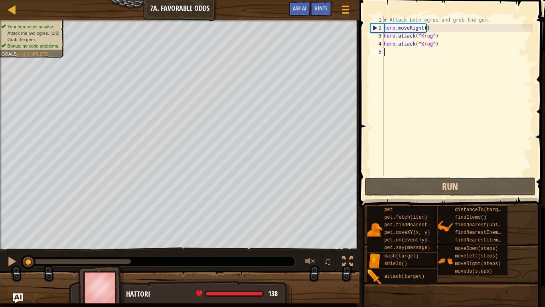
scroll to position [4, 0]
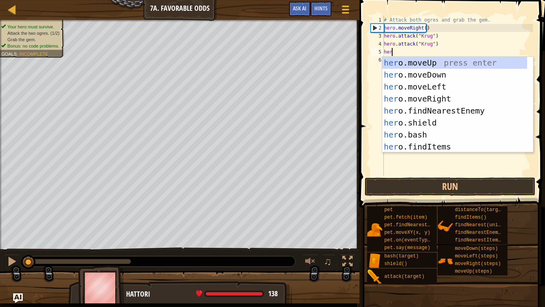
type textarea "hero"
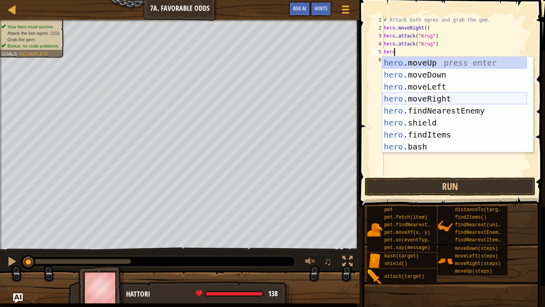
click at [400, 102] on div "hero .moveUp press enter hero .moveDown press enter hero .moveLeft press enter …" at bounding box center [454, 117] width 145 height 120
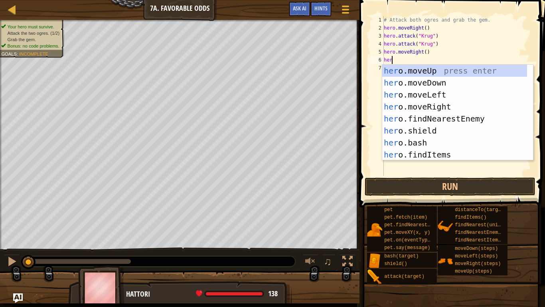
type textarea "hero"
click at [398, 74] on div "hero .moveUp press enter hero .moveDown press enter hero .moveLeft press enter …" at bounding box center [454, 125] width 145 height 120
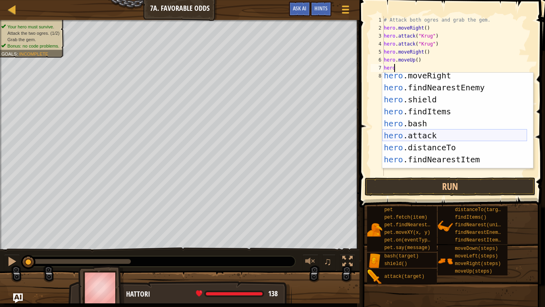
scroll to position [48, 0]
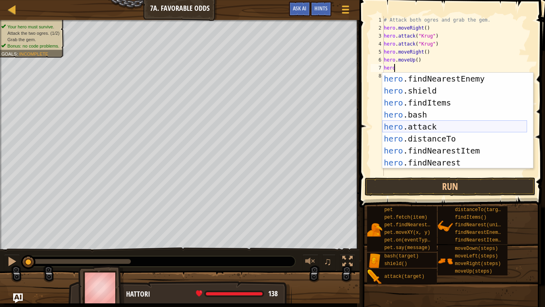
click at [407, 127] on div "hero .findNearestEnemy press enter hero .shield press enter hero .findItems pre…" at bounding box center [454, 133] width 145 height 120
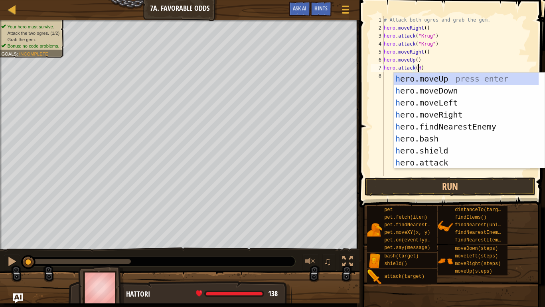
scroll to position [0, 0]
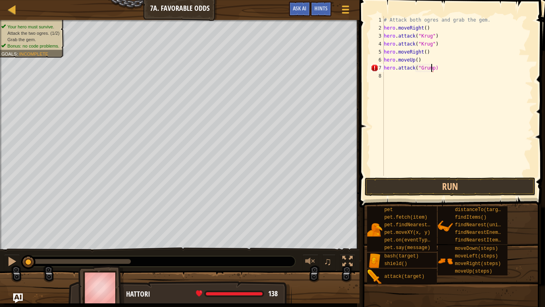
type textarea "hero.attack("Grump")"
click at [401, 81] on div "# Attack both ogres and grab the gem. hero . moveRight ( ) hero . attack ( "[PE…" at bounding box center [457, 104] width 151 height 176
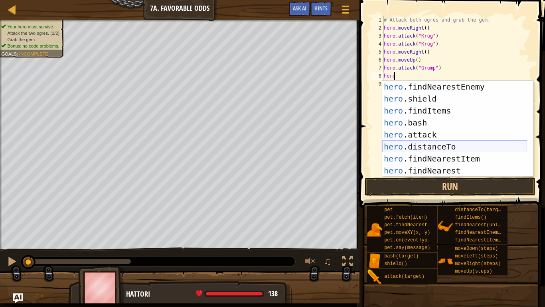
scroll to position [48, 0]
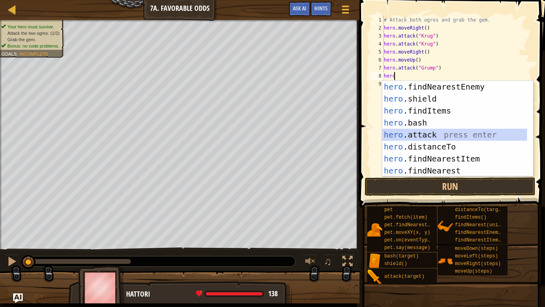
click at [403, 134] on div "hero .findNearestEnemy press enter hero .shield press enter hero .findItems pre…" at bounding box center [454, 141] width 145 height 120
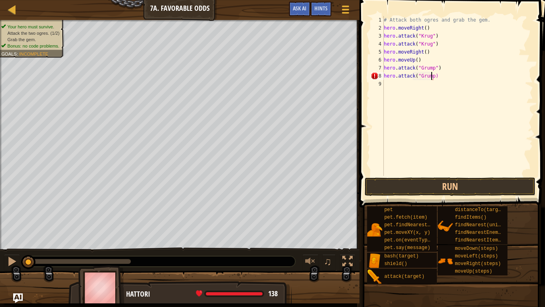
scroll to position [4, 4]
type textarea "hero.attack("Grump")"
click at [428, 180] on button "Run" at bounding box center [450, 186] width 171 height 18
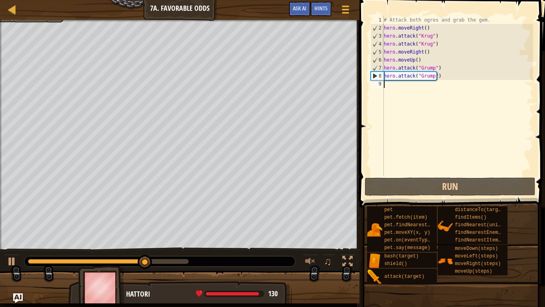
click at [397, 92] on div "# Attack both ogres and grab the gem. hero . moveRight ( ) hero . attack ( "[PE…" at bounding box center [457, 104] width 151 height 176
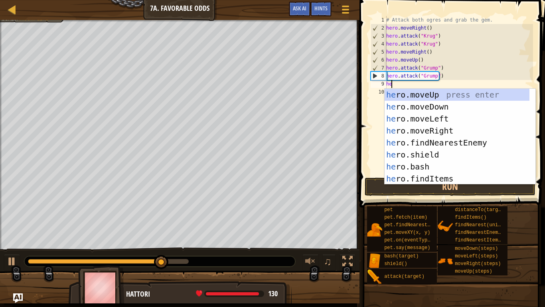
type textarea "her"
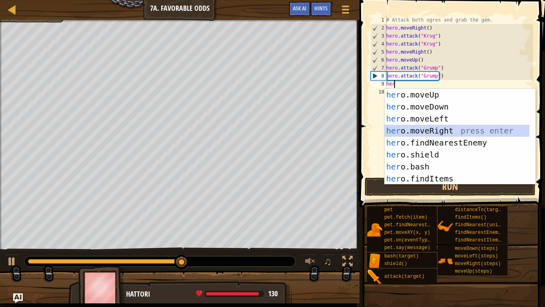
click at [432, 131] on div "her o.moveUp press enter her o.moveDown press enter her o.moveLeft press enter …" at bounding box center [457, 149] width 145 height 120
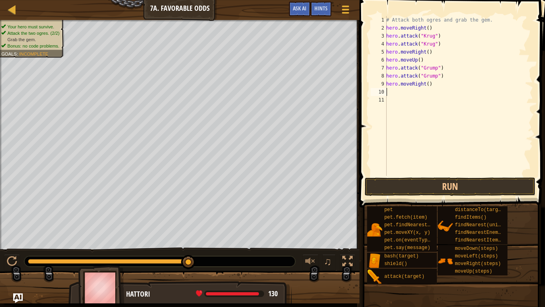
click at [428, 85] on div "# Attack both ogres and grab the gem. hero . moveRight ( ) hero . attack ( "[PE…" at bounding box center [459, 104] width 149 height 176
click at [424, 84] on div "# Attack both ogres and grab the gem. hero . moveRight ( ) hero . attack ( "[PE…" at bounding box center [459, 104] width 149 height 176
click at [426, 86] on div "# Attack both ogres and grab the gem. hero . moveRight ( ) hero . attack ( "[PE…" at bounding box center [459, 104] width 149 height 176
type textarea "hero.moveRight(2)"
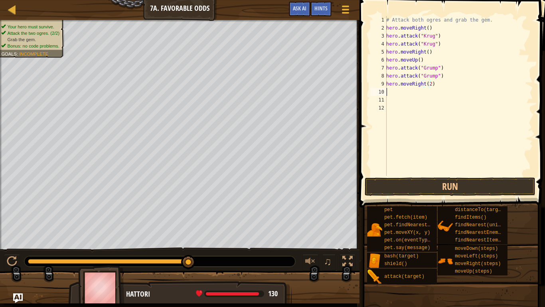
scroll to position [4, 0]
click at [446, 190] on button "Run" at bounding box center [450, 186] width 171 height 18
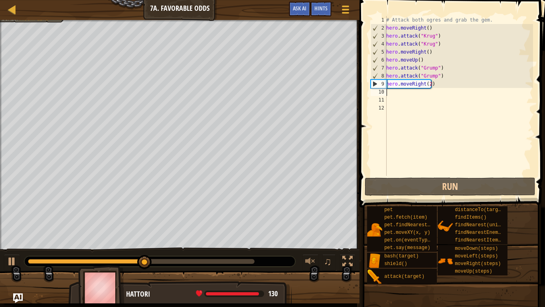
click at [422, 79] on div "# Attack both ogres and grab the gem. hero . moveRight ( ) hero . attack ( "[PE…" at bounding box center [459, 104] width 149 height 176
click at [423, 86] on div "# Attack both ogres and grab the gem. hero . moveRight ( ) hero . attack ( "[PE…" at bounding box center [459, 104] width 149 height 176
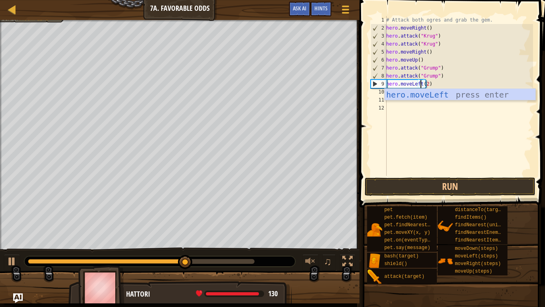
scroll to position [4, 3]
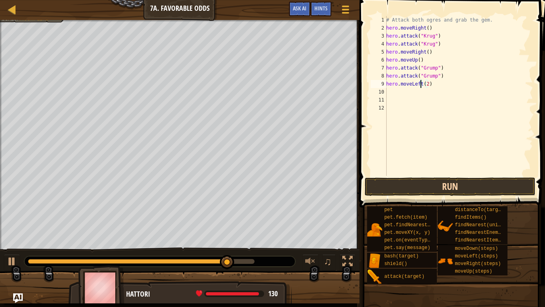
type textarea "hero.moveLeft(2)"
click at [433, 186] on button "Run" at bounding box center [450, 186] width 171 height 18
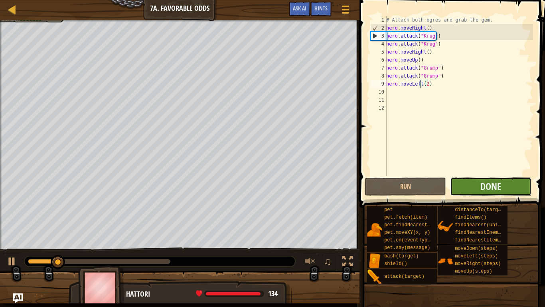
click at [473, 185] on button "Done" at bounding box center [490, 186] width 81 height 18
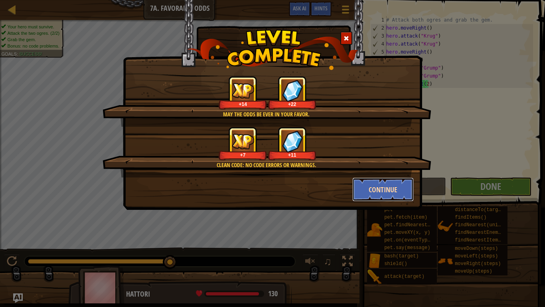
click at [376, 196] on button "Continue" at bounding box center [383, 189] width 62 height 24
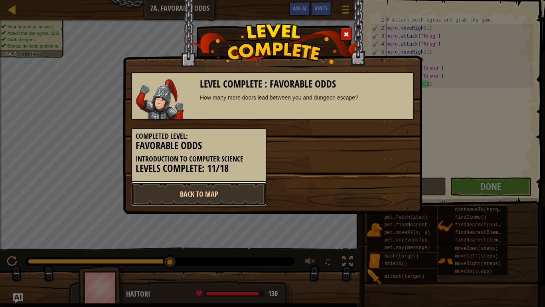
click at [231, 198] on link "Back to Map" at bounding box center [198, 194] width 135 height 24
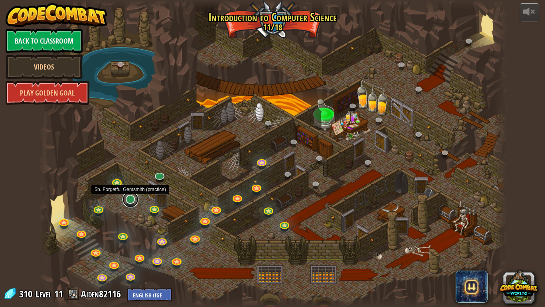
click at [129, 204] on link at bounding box center [131, 199] width 16 height 16
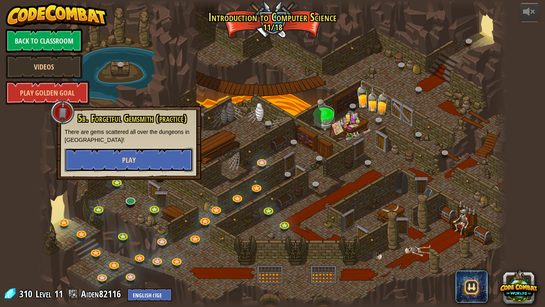
click at [131, 168] on button "Play" at bounding box center [129, 160] width 129 height 24
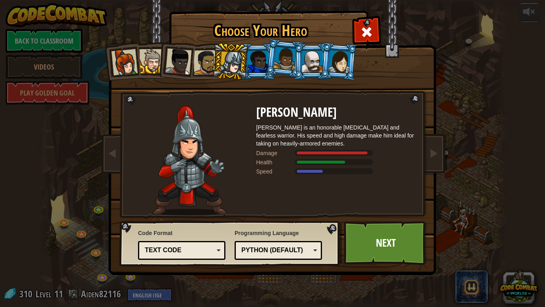
click at [255, 50] on li at bounding box center [258, 61] width 36 height 36
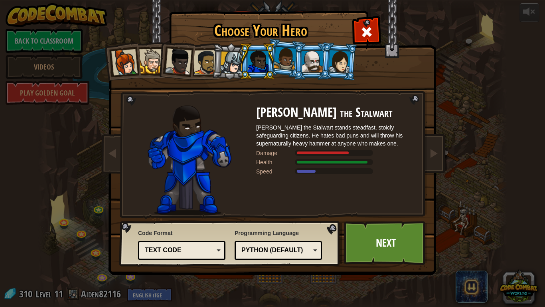
click at [285, 57] on div at bounding box center [285, 59] width 23 height 24
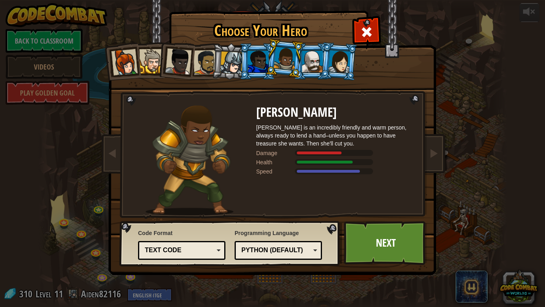
click at [319, 66] on div at bounding box center [312, 62] width 21 height 22
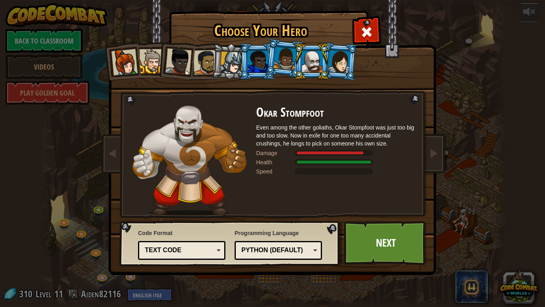
click at [333, 65] on div at bounding box center [340, 61] width 22 height 23
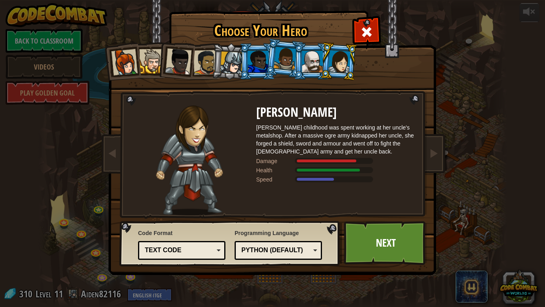
click at [223, 67] on div at bounding box center [231, 62] width 23 height 23
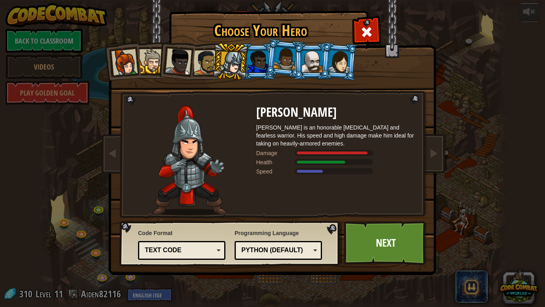
click at [196, 58] on div at bounding box center [206, 62] width 25 height 25
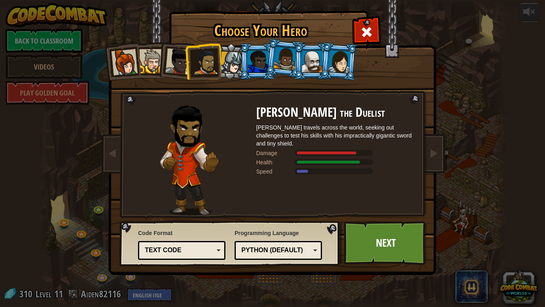
click at [173, 53] on div at bounding box center [178, 61] width 26 height 26
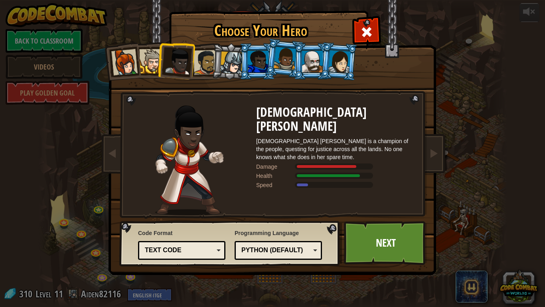
click at [156, 55] on div at bounding box center [151, 61] width 24 height 24
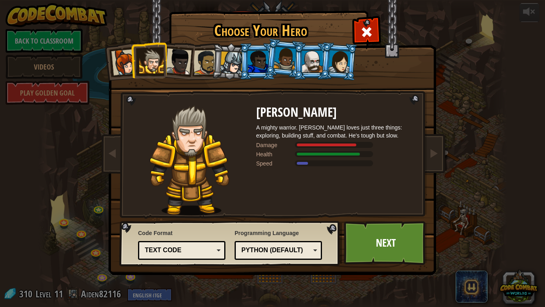
click at [129, 57] on div at bounding box center [124, 62] width 26 height 26
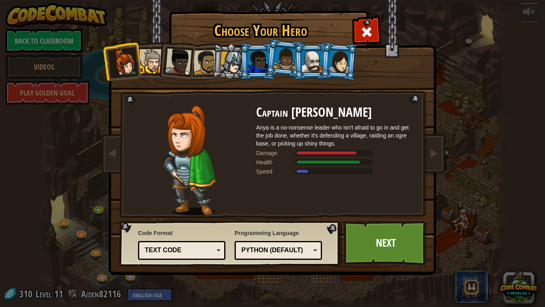
click at [263, 56] on div at bounding box center [258, 62] width 21 height 22
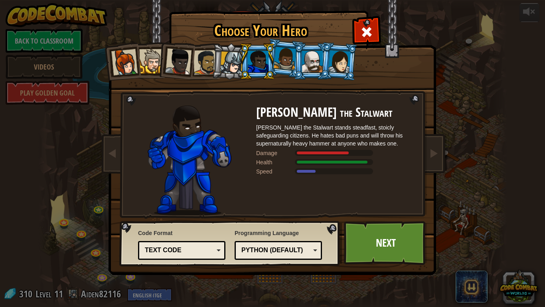
click at [274, 57] on li at bounding box center [258, 61] width 36 height 36
click at [276, 57] on div at bounding box center [285, 59] width 23 height 24
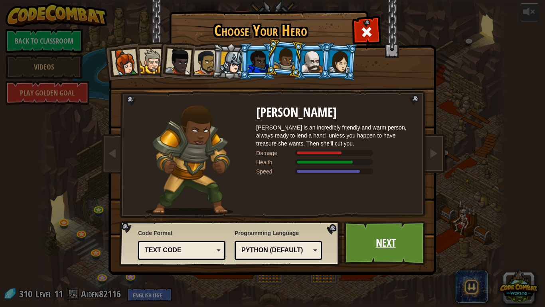
click at [358, 229] on link "Next" at bounding box center [385, 243] width 83 height 44
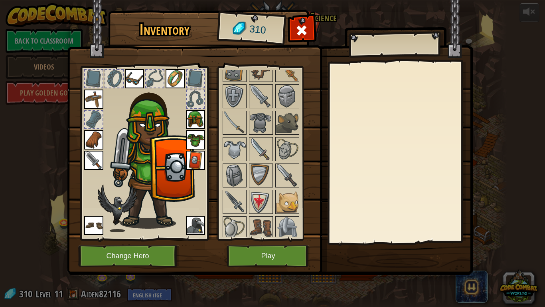
scroll to position [221, 0]
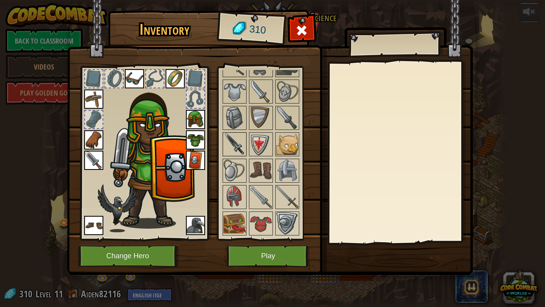
click at [241, 142] on img at bounding box center [235, 144] width 22 height 22
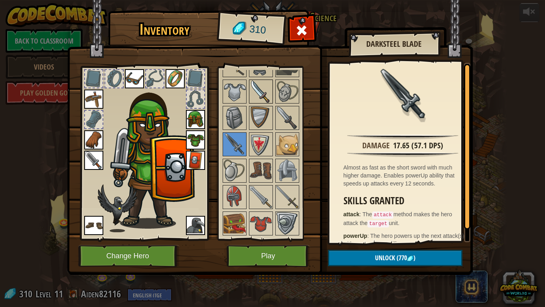
click at [251, 95] on img at bounding box center [261, 91] width 22 height 22
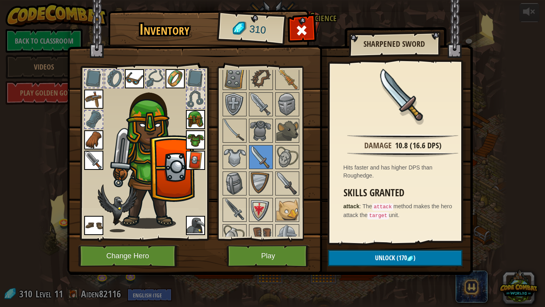
scroll to position [154, 0]
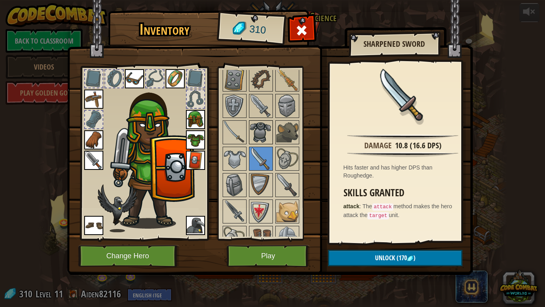
click at [250, 123] on img at bounding box center [261, 132] width 22 height 22
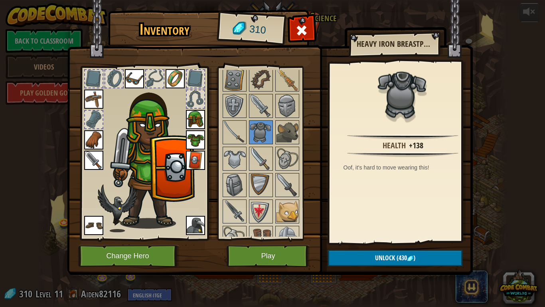
click at [222, 129] on div at bounding box center [272, 145] width 100 height 316
click at [232, 131] on img at bounding box center [235, 132] width 22 height 22
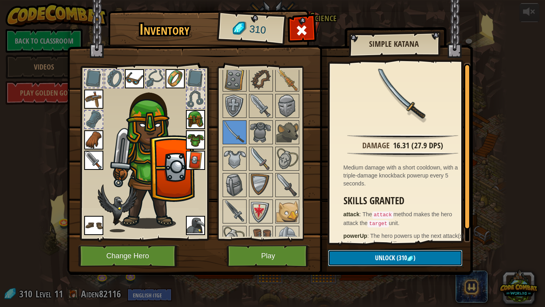
click at [362, 244] on button "Unlock (310 )" at bounding box center [395, 258] width 135 height 16
drag, startPoint x: 362, startPoint y: 261, endPoint x: 336, endPoint y: 258, distance: 26.5
click at [336, 244] on button "Confirm" at bounding box center [395, 258] width 135 height 16
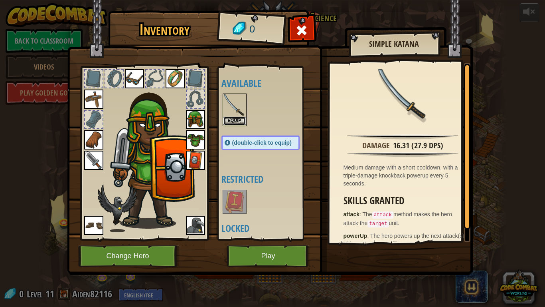
click at [239, 117] on button "Equip" at bounding box center [235, 121] width 22 height 8
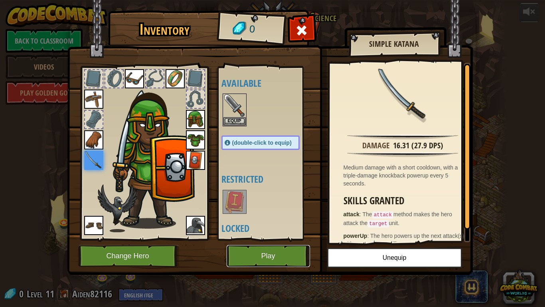
click at [273, 244] on button "Play" at bounding box center [268, 256] width 83 height 22
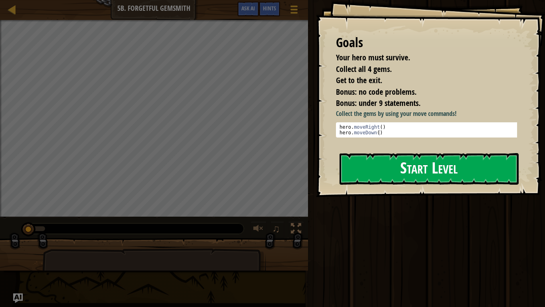
click at [409, 184] on button "Start Level" at bounding box center [429, 169] width 179 height 32
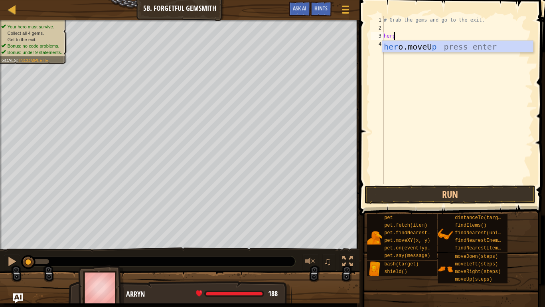
scroll to position [4, 0]
type textarea "her"
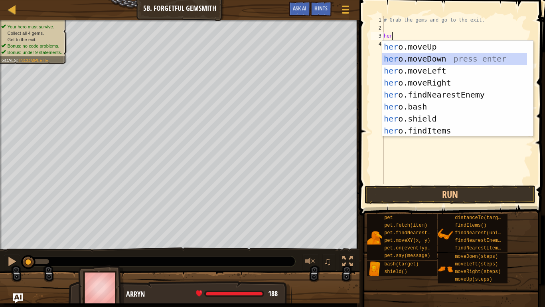
click at [414, 57] on div "her o.moveUp press enter her o.moveDown press enter her o.moveLeft press enter …" at bounding box center [454, 101] width 145 height 120
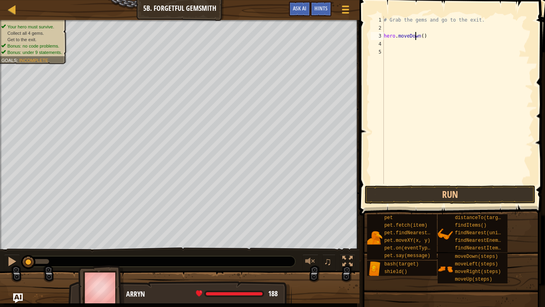
click at [415, 36] on div "# Grab the gems and go to the exit. hero . moveDown ( )" at bounding box center [457, 108] width 151 height 184
click at [416, 36] on div "# Grab the gems and go to the exit. hero . moveDown ( )" at bounding box center [457, 108] width 151 height 184
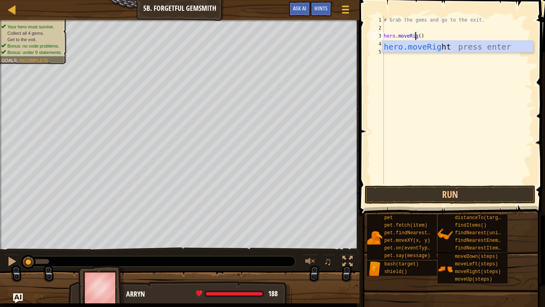
scroll to position [4, 3]
type textarea "hero.moveRight()"
click at [397, 67] on div "# Grab the gems and go to the exit. hero . moveRight ( )" at bounding box center [457, 108] width 151 height 184
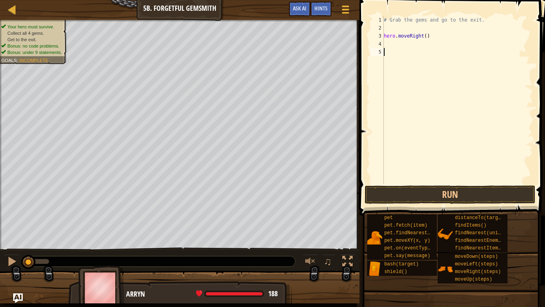
scroll to position [4, 0]
click at [394, 46] on div "# Grab the gems and go to the exit. hero . moveRight ( )" at bounding box center [457, 108] width 151 height 184
type textarea "h"
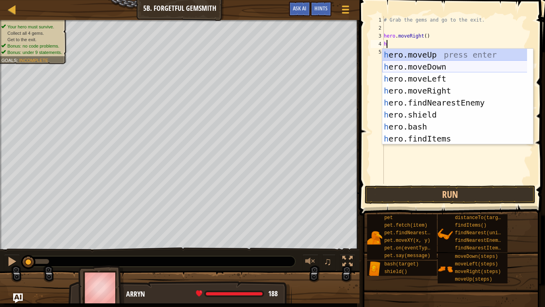
click at [398, 69] on div "h ero.moveUp press enter h ero.moveDown press enter h ero.moveLeft press enter …" at bounding box center [457, 109] width 151 height 120
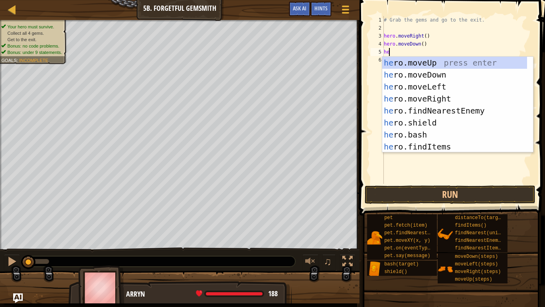
type textarea "her"
click at [400, 103] on div "her o.moveUp press enter her o.moveDown press enter her o.moveLeft press enter …" at bounding box center [454, 117] width 145 height 120
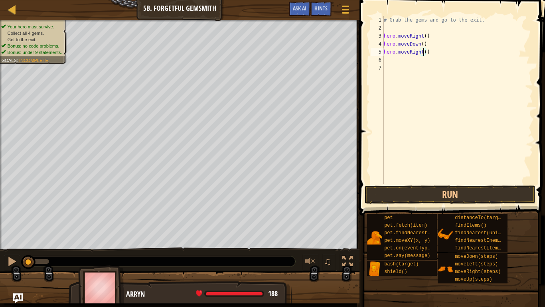
click at [424, 53] on div "# Grab the gems and go to the exit. hero . moveRight ( ) hero . moveDown ( ) he…" at bounding box center [457, 108] width 151 height 184
type textarea "hero.moveRight(2)"
click at [398, 62] on div "# Grab the gems and go to the exit. hero . moveRight ( ) hero . moveDown ( ) he…" at bounding box center [457, 108] width 151 height 184
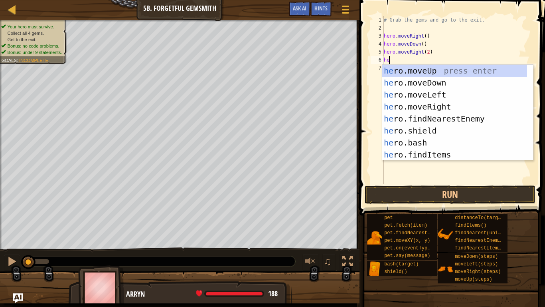
type textarea "hero"
click at [390, 75] on div "hero .moveUp press enter hero .moveDown press enter hero .moveLeft press enter …" at bounding box center [454, 125] width 145 height 120
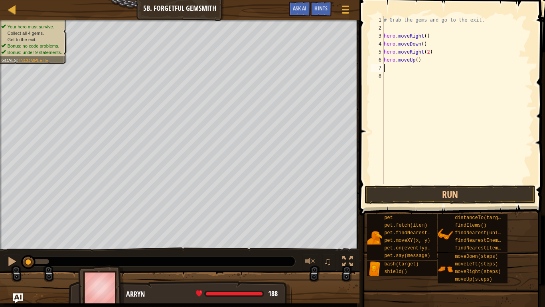
click at [416, 58] on div "# Grab the gems and go to the exit. hero . moveRight ( ) hero . moveDown ( ) he…" at bounding box center [457, 108] width 151 height 184
type textarea "hero.moveUp()"
click at [397, 69] on div "# Grab the gems and go to the exit. hero . moveRight ( ) hero . moveDown ( ) he…" at bounding box center [457, 108] width 151 height 184
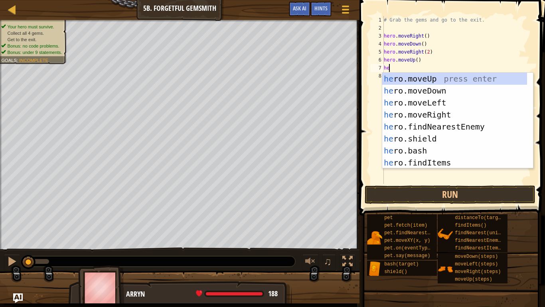
type textarea "hero"
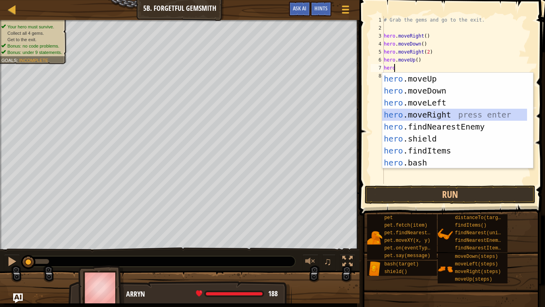
click at [396, 110] on div "hero .moveUp press enter hero .moveDown press enter hero .moveLeft press enter …" at bounding box center [454, 133] width 145 height 120
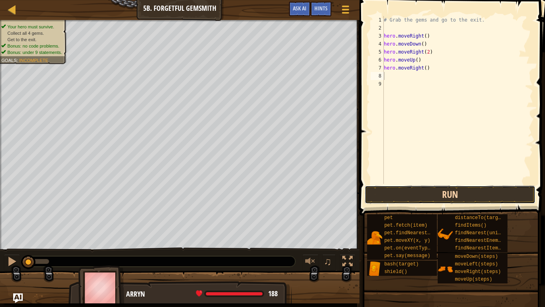
click at [401, 195] on button "Run" at bounding box center [450, 194] width 171 height 18
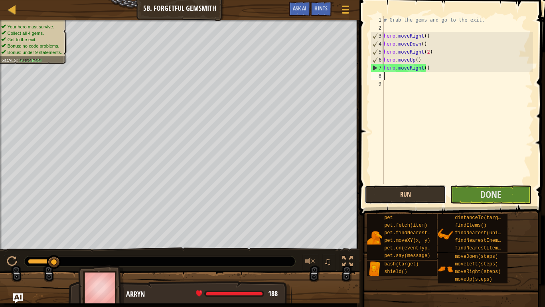
click at [401, 195] on button "Run" at bounding box center [405, 194] width 81 height 18
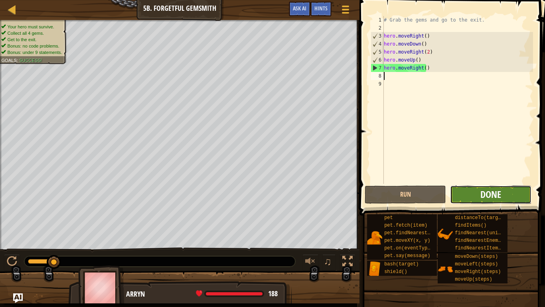
click at [491, 194] on span "Done" at bounding box center [491, 194] width 21 height 13
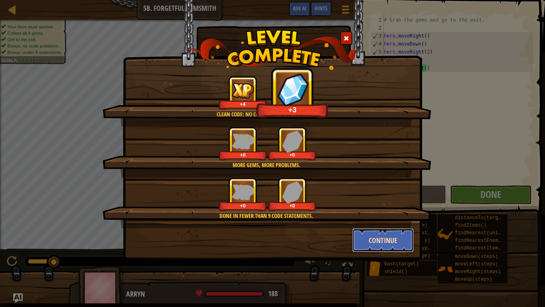
click at [374, 237] on button "Continue" at bounding box center [383, 240] width 62 height 24
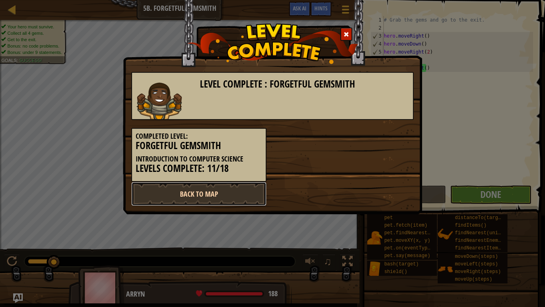
click at [177, 200] on link "Back to Map" at bounding box center [198, 194] width 135 height 24
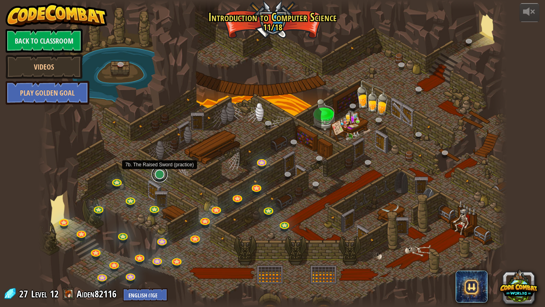
click at [156, 175] on link at bounding box center [160, 174] width 16 height 16
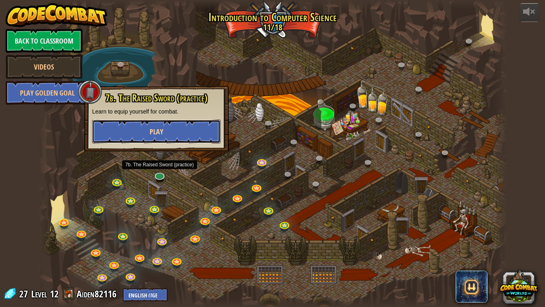
click at [158, 137] on button "Play" at bounding box center [156, 131] width 129 height 24
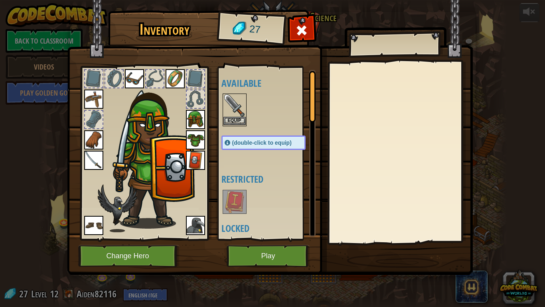
click at [232, 94] on img at bounding box center [235, 105] width 22 height 22
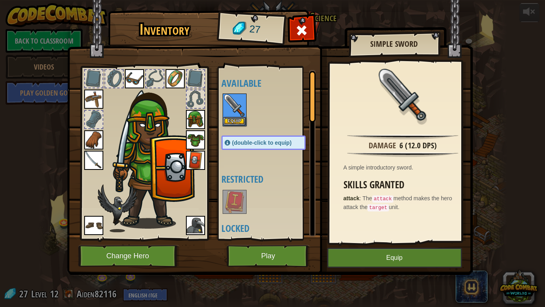
click at [256, 161] on div "Available Equip Equip Equip Equip Equip Equip Equip Equip Equip Equip Equip (do…" at bounding box center [272, 153] width 100 height 166
click at [237, 102] on img at bounding box center [235, 105] width 22 height 22
click at [140, 244] on button "Change Hero" at bounding box center [128, 256] width 101 height 22
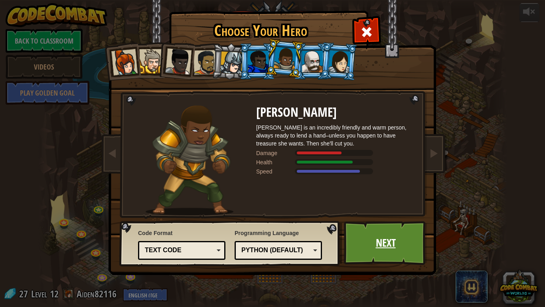
click at [422, 241] on link "Next" at bounding box center [385, 243] width 83 height 44
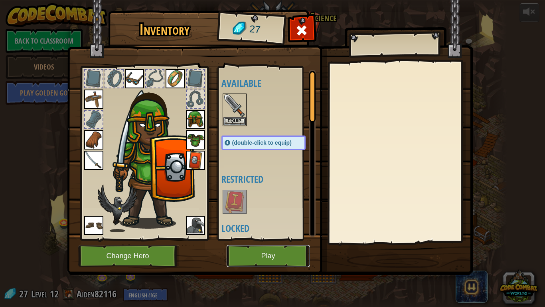
click at [285, 244] on button "Play" at bounding box center [268, 256] width 83 height 22
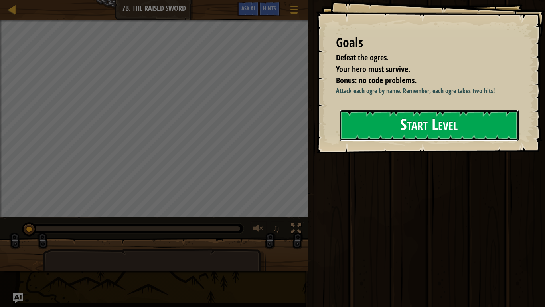
click at [418, 124] on button "Start Level" at bounding box center [429, 125] width 179 height 32
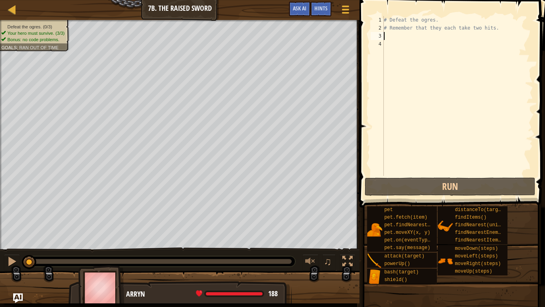
click at [398, 38] on div "# Defeat the ogres. # Remember that they each take two hits." at bounding box center [457, 104] width 151 height 176
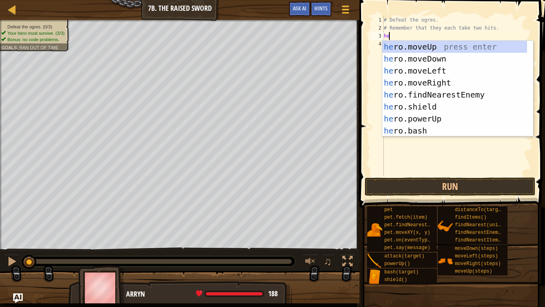
type textarea "her"
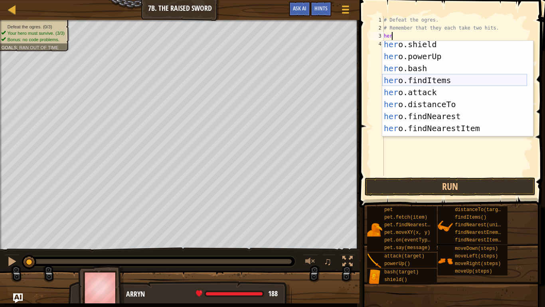
scroll to position [67, 0]
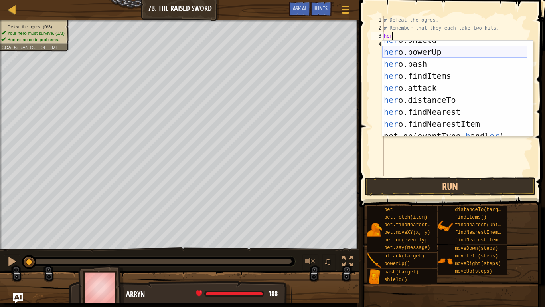
click at [408, 55] on div "her o.shield press enter her o.powerUp press enter her o.bash press enter her o…" at bounding box center [454, 94] width 145 height 120
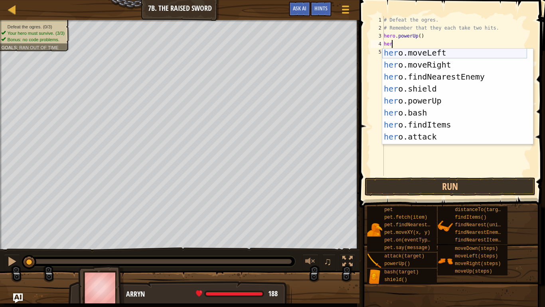
scroll to position [26, 0]
click at [404, 135] on div "her o.moveLeft press enter her o.moveRight press enter her o.findNearestEnemy p…" at bounding box center [454, 107] width 145 height 120
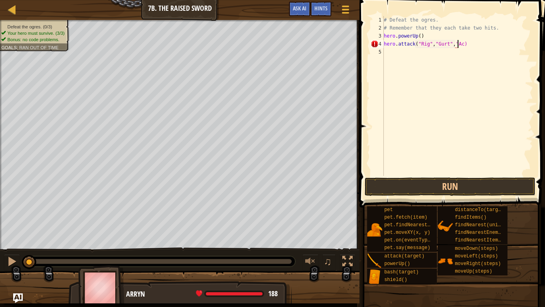
scroll to position [4, 6]
type textarea "hero.attack("Rig","Gurt","Ack")"
click at [408, 60] on div "# Defeat the ogres. # Remember that they each take two hits. hero . powerUp ( )…" at bounding box center [457, 104] width 151 height 176
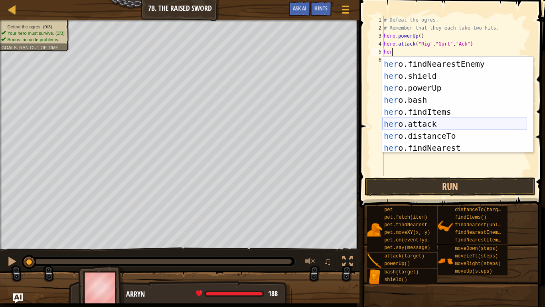
scroll to position [51, 0]
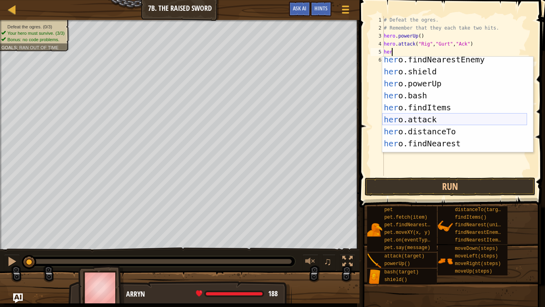
click at [404, 119] on div "her o.findNearestEnemy press enter her o.shield press enter her o.powerUp press…" at bounding box center [454, 113] width 145 height 120
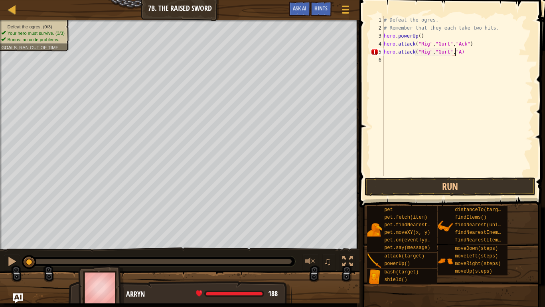
scroll to position [4, 6]
type textarea "hero.attack("Rig","Gurt","Ack")"
click at [418, 104] on div "# Defeat the ogres. # Remember that they each take two hits. hero . powerUp ( )…" at bounding box center [457, 104] width 151 height 176
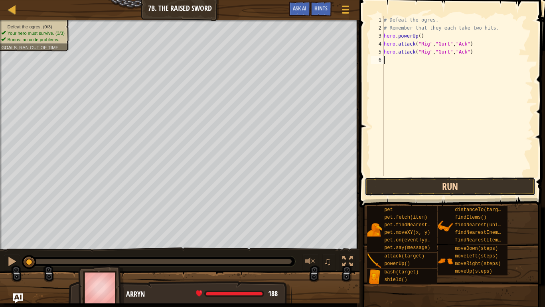
click at [422, 178] on button "Run" at bounding box center [450, 186] width 171 height 18
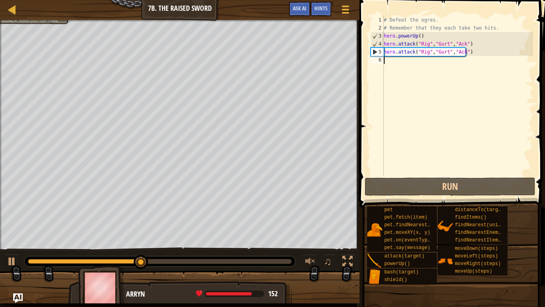
click at [394, 61] on div "# Defeat the ogres. # Remember that they each take two hits. hero . powerUp ( )…" at bounding box center [457, 104] width 151 height 176
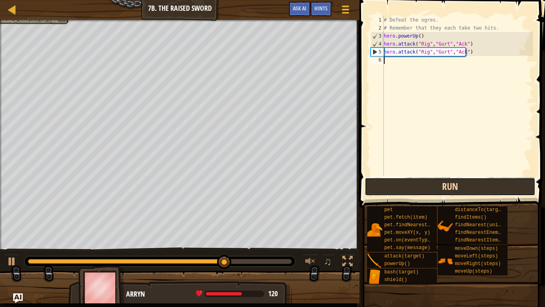
click at [421, 186] on button "Run" at bounding box center [450, 186] width 171 height 18
click at [396, 193] on button "Run" at bounding box center [450, 186] width 171 height 18
click at [394, 194] on button "Run" at bounding box center [450, 186] width 171 height 18
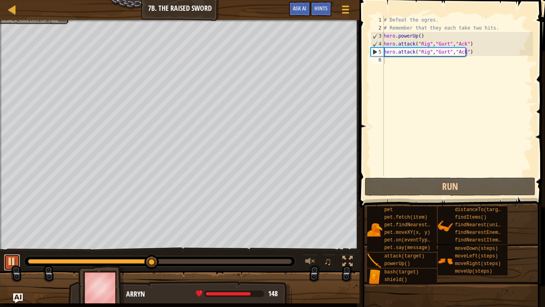
click at [12, 244] on div at bounding box center [12, 261] width 10 height 10
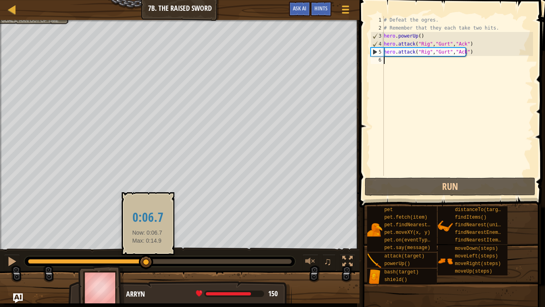
click at [4, 242] on div "Defeat the ogres. (1/3) Your hero must survive. (3/3) Bonus: no code problems. …" at bounding box center [272, 161] width 545 height 283
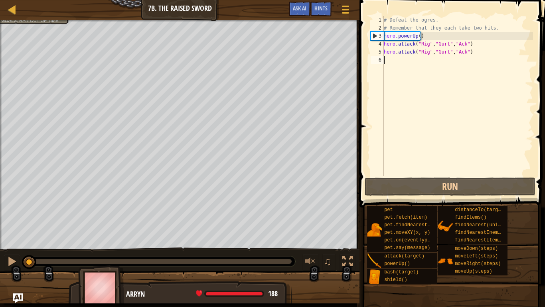
click at [471, 51] on div "# Defeat the ogres. # Remember that they each take two hits. hero . powerUp ( )…" at bounding box center [457, 104] width 151 height 176
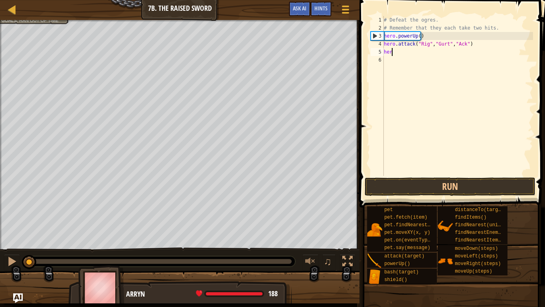
type textarea "h"
click at [471, 45] on div "# Defeat the ogres. # Remember that they each take two hits. hero . powerUp ( )…" at bounding box center [457, 104] width 151 height 176
type textarea "h"
click at [395, 44] on div "# Defeat the ogres. # Remember that they each take two hits. hero . powerUp ( )" at bounding box center [457, 104] width 151 height 176
type textarea "w"
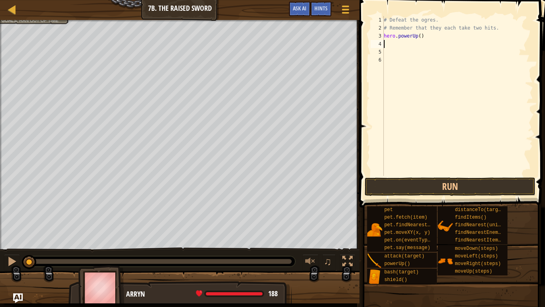
click at [432, 33] on div "# Defeat the ogres. # Remember that they each take two hits. hero . powerUp ( )" at bounding box center [457, 104] width 151 height 176
type textarea "h"
type textarea "w"
click at [415, 40] on div "# Defeat the ogres. # Remember that they each take two hits." at bounding box center [457, 104] width 151 height 176
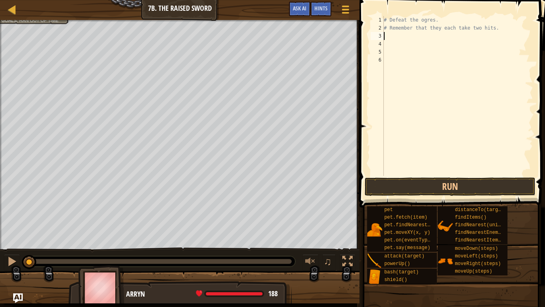
click at [412, 36] on div "# Defeat the ogres. # Remember that they each take two hits." at bounding box center [457, 104] width 151 height 176
type textarea "w"
type textarea "j"
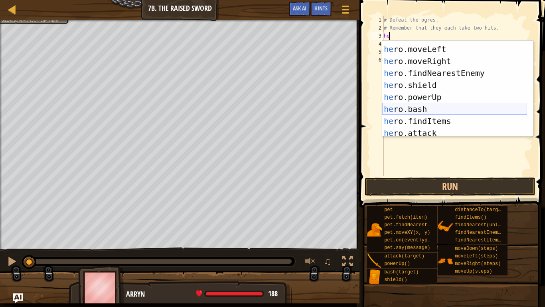
scroll to position [35, 0]
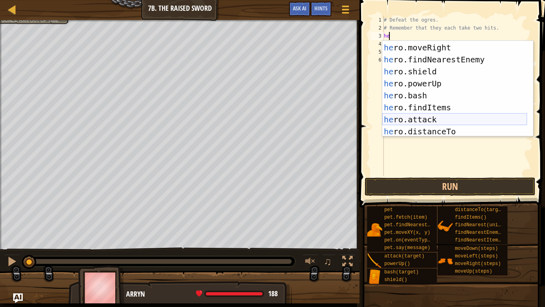
click at [405, 116] on div "he ro.moveLeft press enter he ro.moveRight press enter he ro.findNearestEnemy p…" at bounding box center [454, 90] width 145 height 120
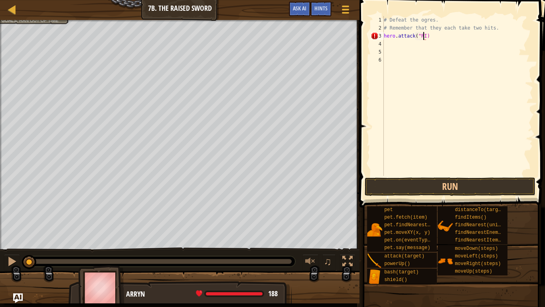
scroll to position [4, 3]
click at [423, 38] on div "# Defeat the ogres. # Remember that they each take two hits. hero . attack ( "R…" at bounding box center [457, 104] width 151 height 176
type textarea "hero.attack("Rig")"
click at [400, 48] on div "# Defeat the ogres. # Remember that they each take two hits. hero . attack ( "R…" at bounding box center [457, 104] width 151 height 176
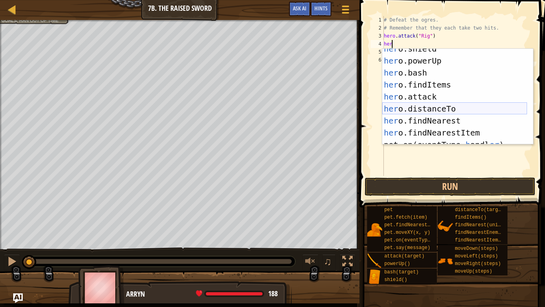
scroll to position [66, 0]
click at [398, 96] on div "her o.shield press enter her o.powerUp press enter her o.bash press enter her o…" at bounding box center [454, 103] width 145 height 120
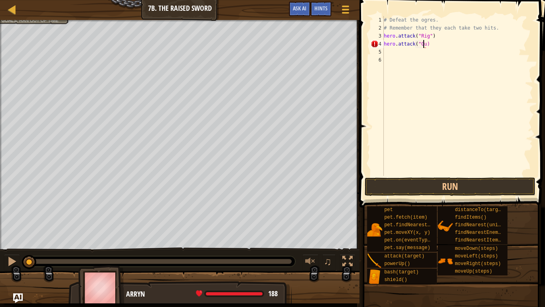
scroll to position [4, 3]
type textarea "hero.attack("Gurt")"
click at [397, 51] on div "# Defeat the ogres. # Remember that they each take two hits. hero . attack ( "R…" at bounding box center [457, 104] width 151 height 176
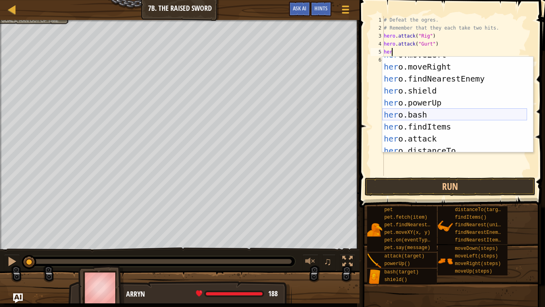
scroll to position [33, 0]
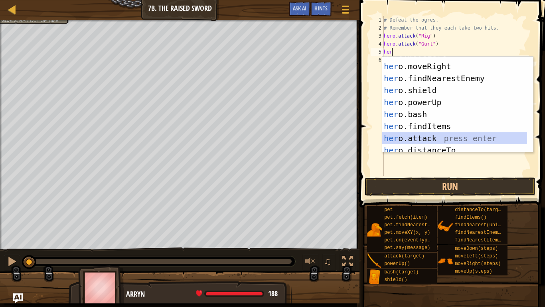
click at [408, 134] on div "her o.moveLeft press enter her o.moveRight press enter her o.findNearestEnemy p…" at bounding box center [454, 108] width 145 height 120
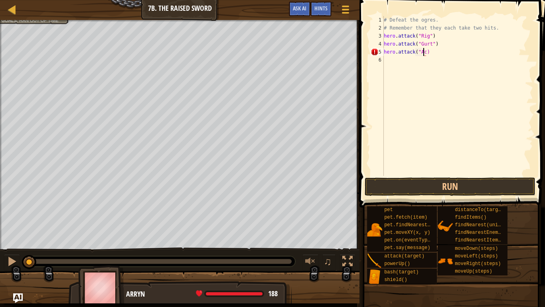
scroll to position [4, 3]
click at [438, 34] on div "# Defeat the ogres. # Remember that they each take two hits. hero . attack ( "R…" at bounding box center [457, 104] width 151 height 176
type textarea "hero.attack("Rig")"
click at [429, 36] on div "# Defeat the ogres. # Remember that they each take two hits. hero . attack ( "R…" at bounding box center [457, 104] width 151 height 176
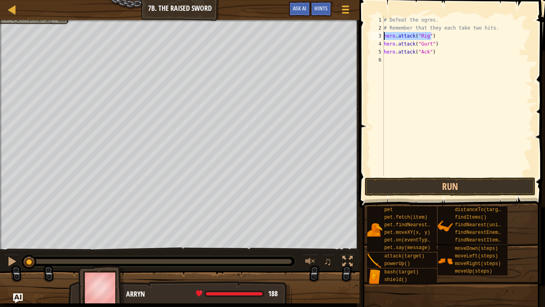
drag, startPoint x: 440, startPoint y: 34, endPoint x: 374, endPoint y: 36, distance: 65.9
click at [374, 36] on div "hero.attack("Rig") 1 2 3 4 5 6 # Defeat the ogres. # Remember that they each ta…" at bounding box center [451, 96] width 164 height 160
click at [383, 33] on div "3" at bounding box center [377, 36] width 13 height 8
click at [383, 36] on div "3" at bounding box center [377, 36] width 13 height 8
type textarea "hero.attack("Rig")"
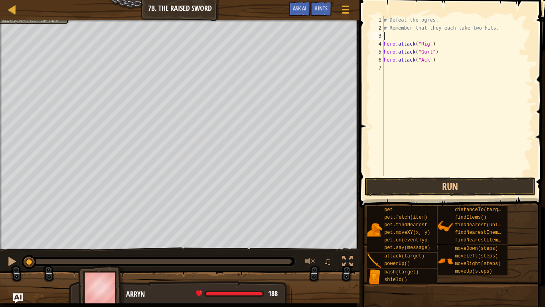
click at [392, 34] on div "# Defeat the ogres. # Remember that they each take two hits. hero . attack ( "R…" at bounding box center [457, 104] width 151 height 176
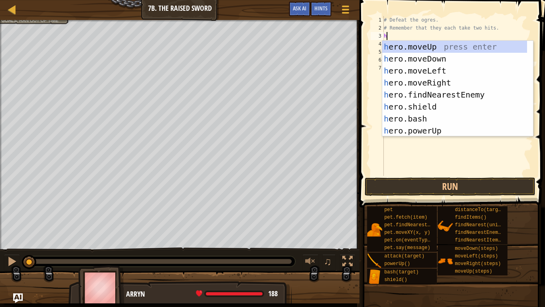
scroll to position [0, 0]
type textarea "he"
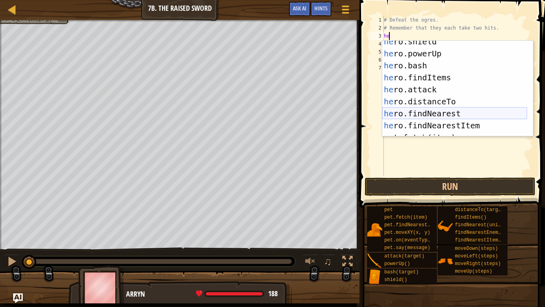
scroll to position [65, 0]
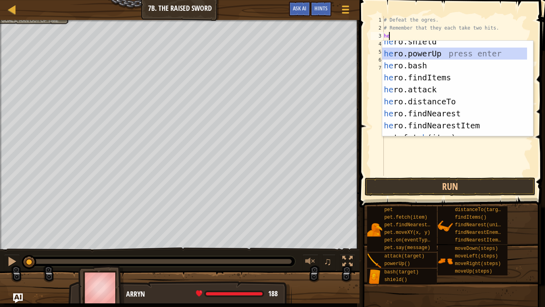
click at [417, 55] on div "he ro.shield press enter he ro.powerUp press enter he ro.bash press enter he ro…" at bounding box center [454, 96] width 145 height 120
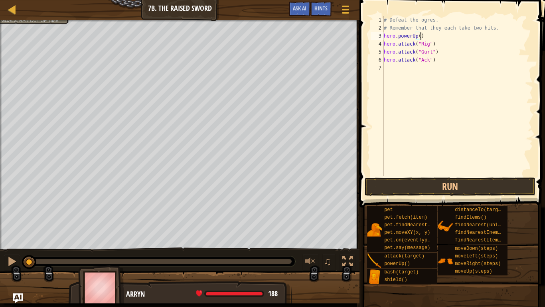
click at [416, 36] on div "# Defeat the ogres. # Remember that they each take two hits. hero . powerUp ( )…" at bounding box center [457, 104] width 151 height 176
click at [417, 36] on div "# Defeat the ogres. # Remember that they each take two hits. hero . powerUp ( )…" at bounding box center [457, 104] width 151 height 176
click at [420, 39] on div "# Defeat the ogres. # Remember that they each take two hits. hero . powerUp ( )…" at bounding box center [457, 96] width 151 height 160
click at [416, 32] on div "# Defeat the ogres. # Remember that they each take two hits. hero . powerUp ( )…" at bounding box center [457, 104] width 151 height 176
click at [417, 34] on div "# Defeat the ogres. # Remember that they each take two hits. hero . powerUp ( )…" at bounding box center [457, 104] width 151 height 176
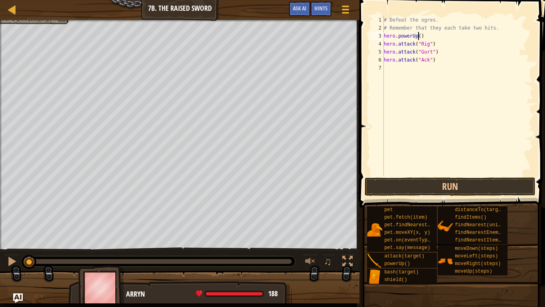
scroll to position [4, 3]
type textarea "hero.powerUp(3)"
click at [423, 179] on button "Run" at bounding box center [450, 186] width 171 height 18
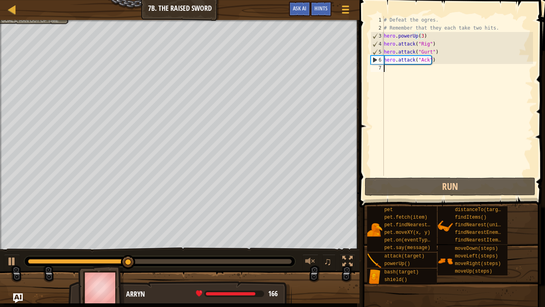
click at [414, 64] on div "# Defeat the ogres. # Remember that they each take two hits. hero . powerUp ( 3…" at bounding box center [457, 104] width 151 height 176
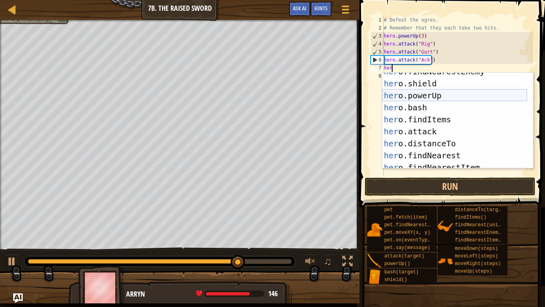
scroll to position [53, 0]
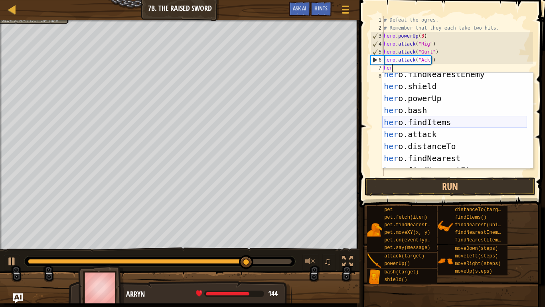
click at [403, 114] on div "her o.findNearestEnemy press enter her o.shield press enter her o.powerUp press…" at bounding box center [454, 128] width 145 height 120
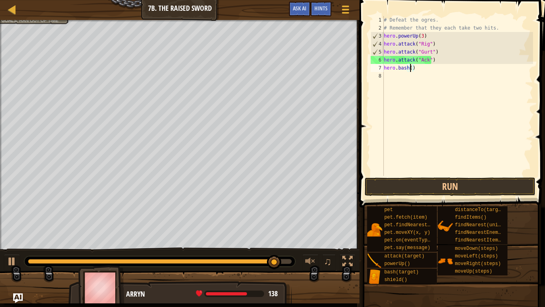
click at [417, 66] on div "# Defeat the ogres. # Remember that they each take two hits. hero . powerUp ( 3…" at bounding box center [457, 104] width 151 height 176
click at [421, 68] on div "# Defeat the ogres. # Remember that they each take two hits. hero . powerUp ( 3…" at bounding box center [457, 104] width 151 height 176
click at [421, 69] on div "# Defeat the ogres. # Remember that they each take two hits. hero . powerUp ( 3…" at bounding box center [457, 104] width 151 height 176
click at [8, 244] on div at bounding box center [12, 261] width 10 height 10
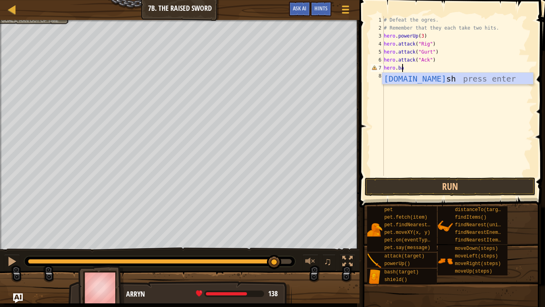
scroll to position [4, 1]
click at [412, 78] on div "hero.bash press enter" at bounding box center [457, 91] width 151 height 36
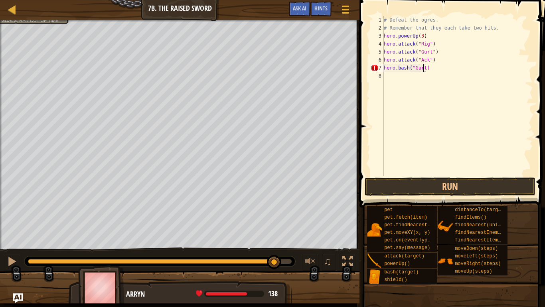
scroll to position [4, 3]
click at [437, 190] on button "Run" at bounding box center [450, 186] width 171 height 18
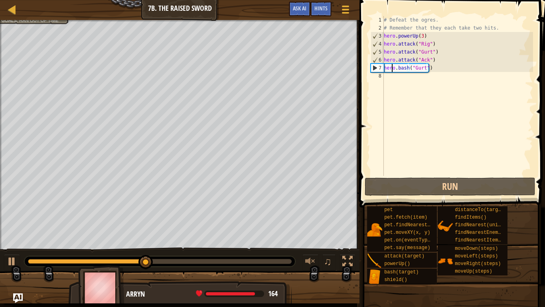
click at [393, 71] on div "# Defeat the ogres. # Remember that they each take two hits. hero . powerUp ( 3…" at bounding box center [457, 104] width 151 height 176
click at [407, 70] on div "# Defeat the ogres. # Remember that they each take two hits. hero . powerUp ( 3…" at bounding box center [457, 104] width 151 height 176
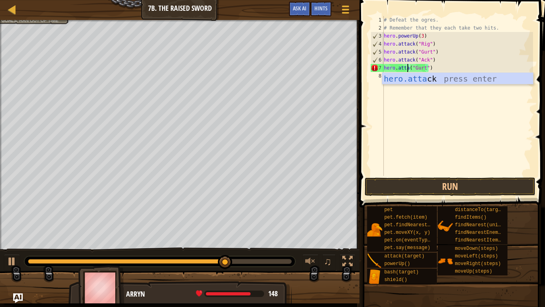
scroll to position [4, 2]
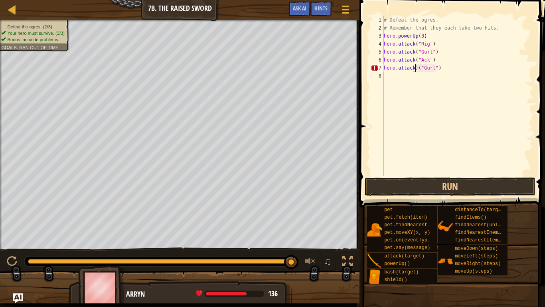
click at [415, 67] on div "# Defeat the ogres. # Remember that they each take two hits. hero . powerUp ( 3…" at bounding box center [457, 104] width 151 height 176
type textarea "hero.attack("Gurt")"
click at [443, 186] on button "Run" at bounding box center [450, 186] width 171 height 18
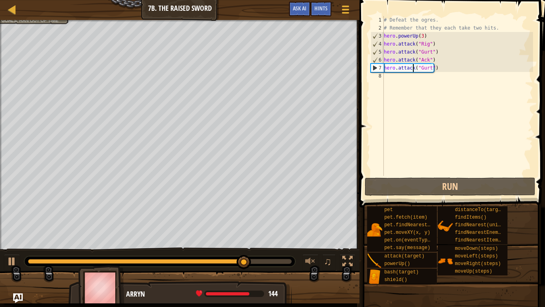
click at [441, 71] on div "# Defeat the ogres. # Remember that they each take two hits. hero . powerUp ( 3…" at bounding box center [457, 104] width 151 height 176
click at [384, 72] on div "8" at bounding box center [377, 76] width 13 height 8
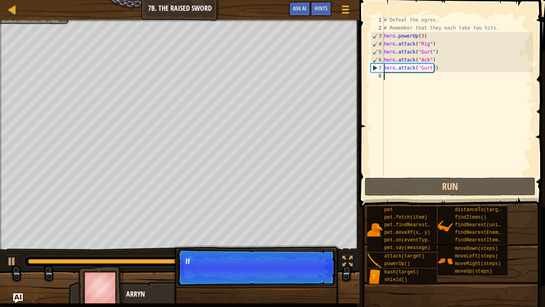
click at [397, 81] on div "# Defeat the ogres. # Remember that they each take two hits. hero . powerUp ( 3…" at bounding box center [457, 104] width 151 height 176
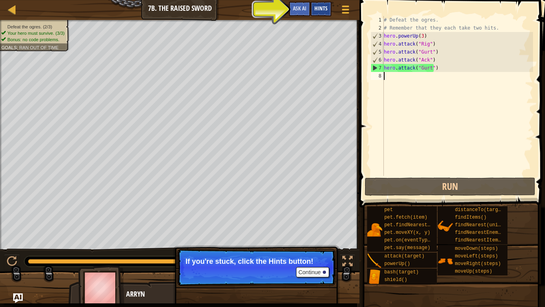
click at [315, 7] on span "Hints" at bounding box center [321, 8] width 13 height 8
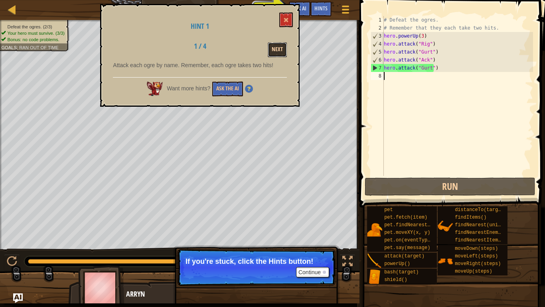
click at [282, 48] on button "Next" at bounding box center [277, 49] width 19 height 15
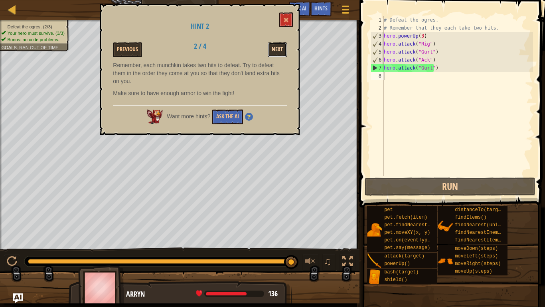
click at [279, 45] on button "Next" at bounding box center [277, 49] width 19 height 15
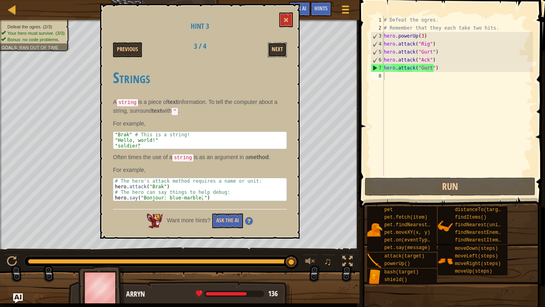
click at [280, 49] on button "Next" at bounding box center [277, 49] width 19 height 15
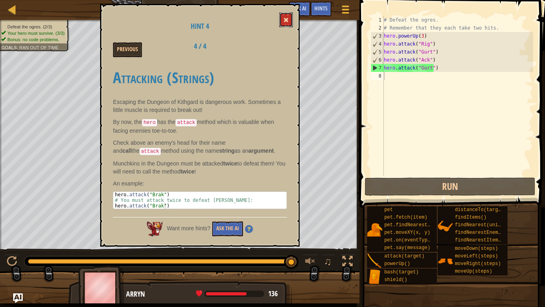
click at [283, 25] on button at bounding box center [286, 19] width 14 height 15
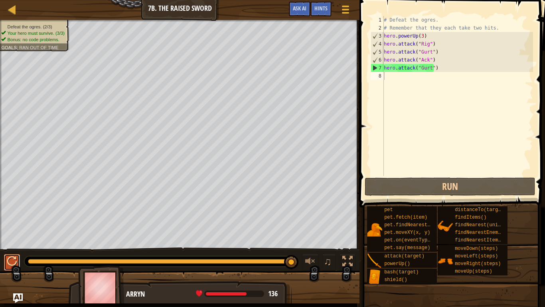
click at [8, 244] on div at bounding box center [12, 261] width 10 height 10
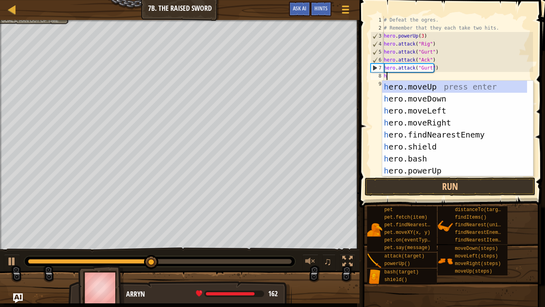
scroll to position [0, 0]
type textarea "hero"
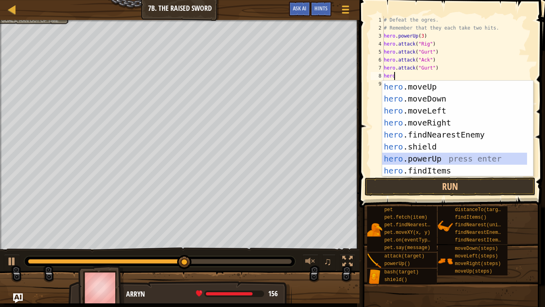
click at [406, 156] on div "hero .moveUp press enter hero .moveDown press enter hero .moveLeft press enter …" at bounding box center [454, 141] width 145 height 120
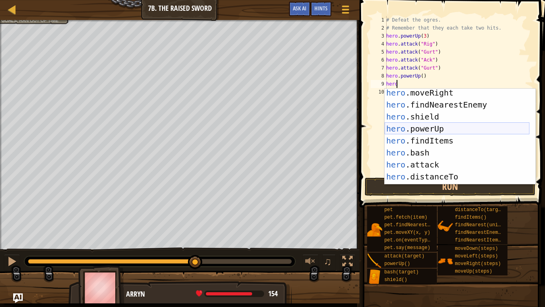
scroll to position [60, 0]
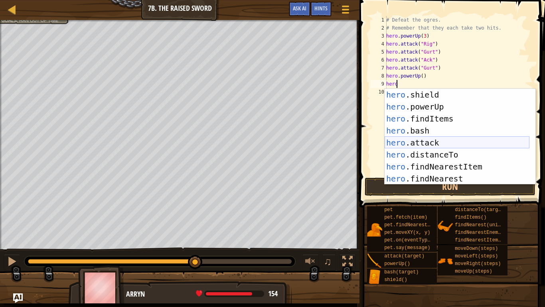
click at [406, 141] on div "hero .shield press enter hero .powerUp press enter hero .findItems press enter …" at bounding box center [457, 149] width 145 height 120
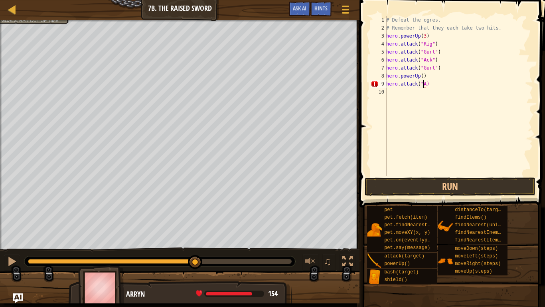
scroll to position [4, 3]
type textarea "hero.attack("Ack")"
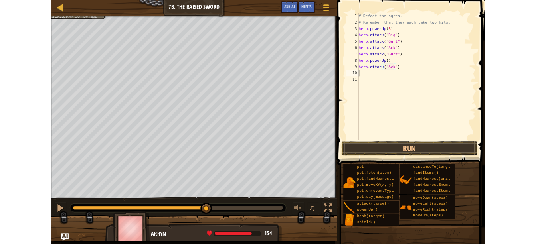
scroll to position [4, 0]
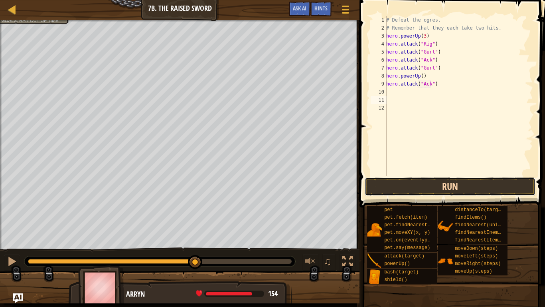
click at [420, 192] on button "Run" at bounding box center [450, 186] width 171 height 18
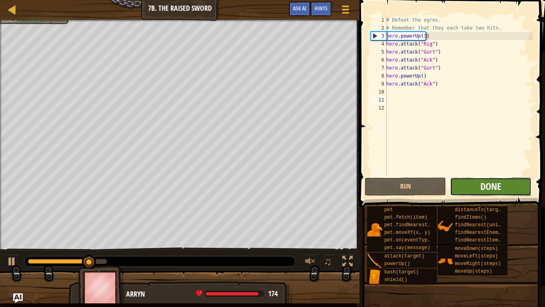
click at [497, 181] on span "Done" at bounding box center [491, 186] width 21 height 13
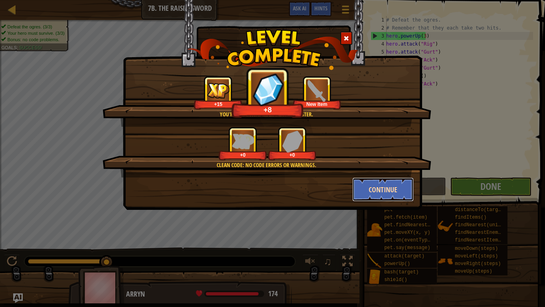
click at [385, 190] on button "Continue" at bounding box center [383, 189] width 62 height 24
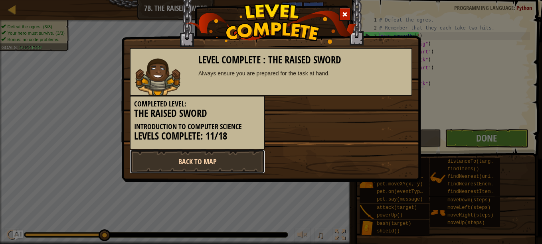
click at [201, 165] on link "Back to Map" at bounding box center [197, 162] width 135 height 24
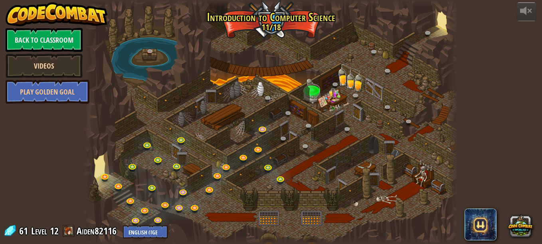
click at [57, 62] on link "Videos" at bounding box center [44, 66] width 77 height 24
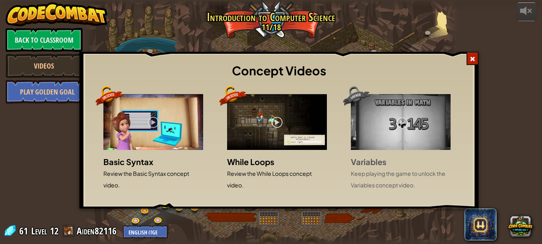
click at [472, 61] on span at bounding box center [473, 59] width 6 height 6
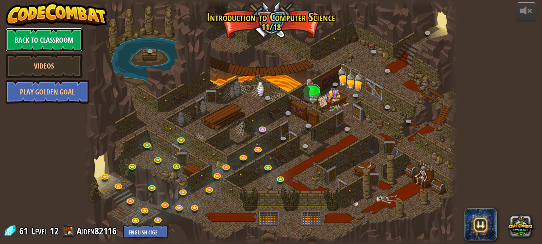
click at [60, 44] on link "Back to Classroom" at bounding box center [44, 40] width 77 height 24
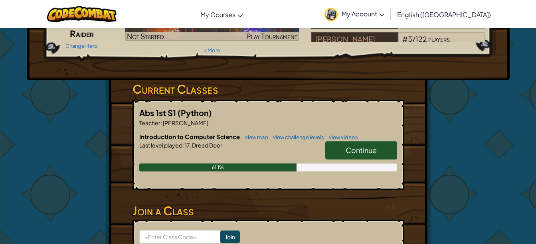
scroll to position [84, 0]
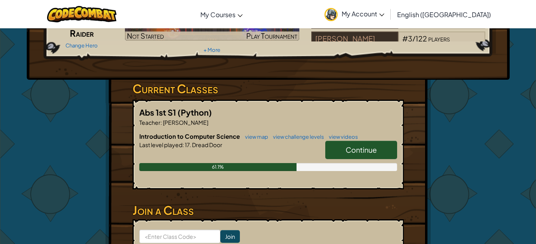
click at [346, 151] on span "Continue" at bounding box center [361, 149] width 31 height 9
